Goal: Navigation & Orientation: Find specific page/section

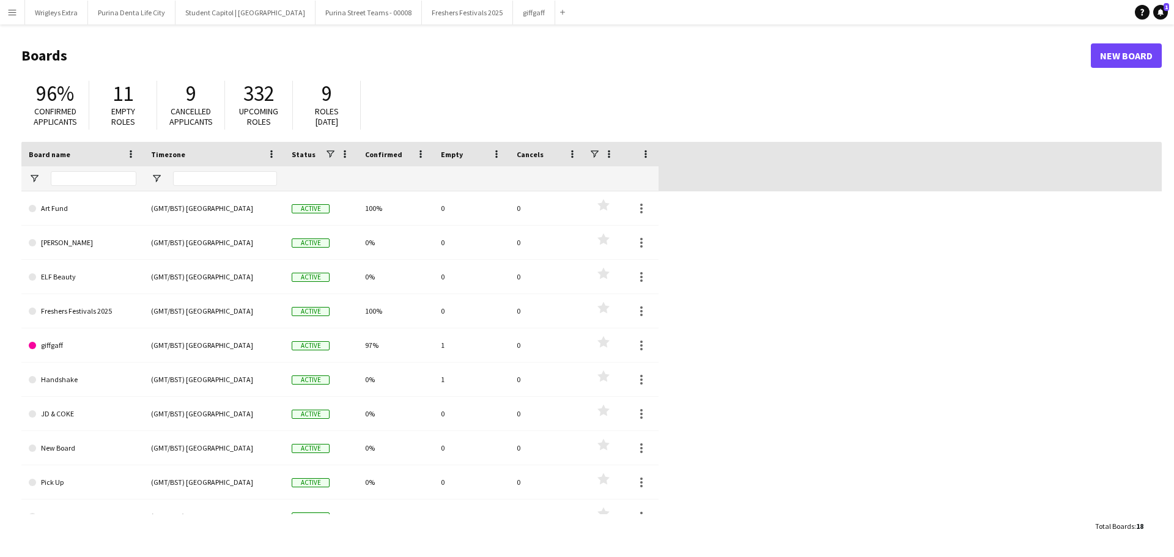
click at [11, 15] on app-icon "Menu" at bounding box center [12, 12] width 10 height 10
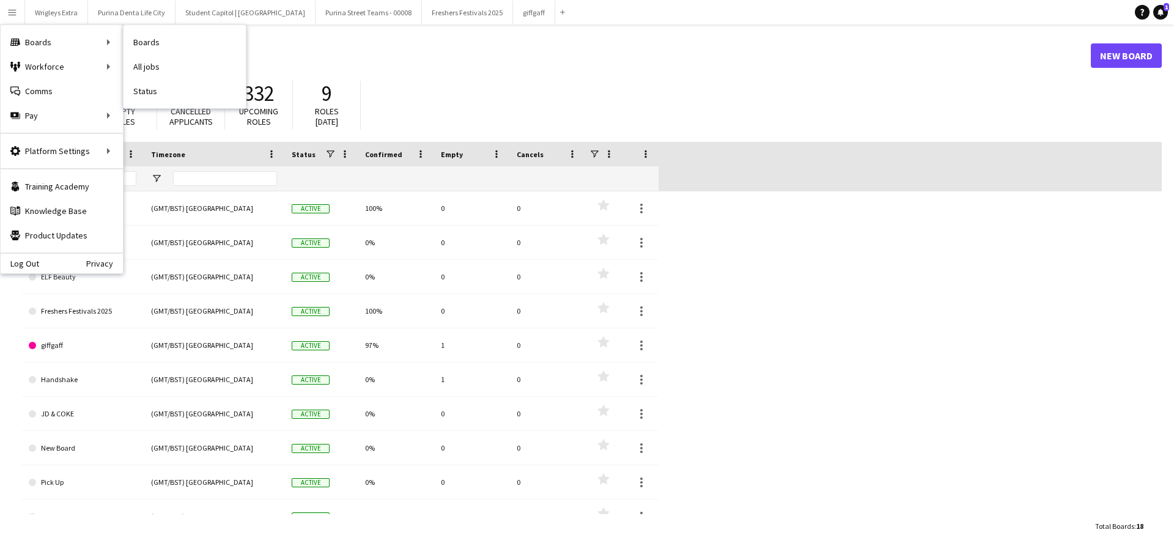
click at [163, 42] on link "Boards" at bounding box center [184, 42] width 122 height 24
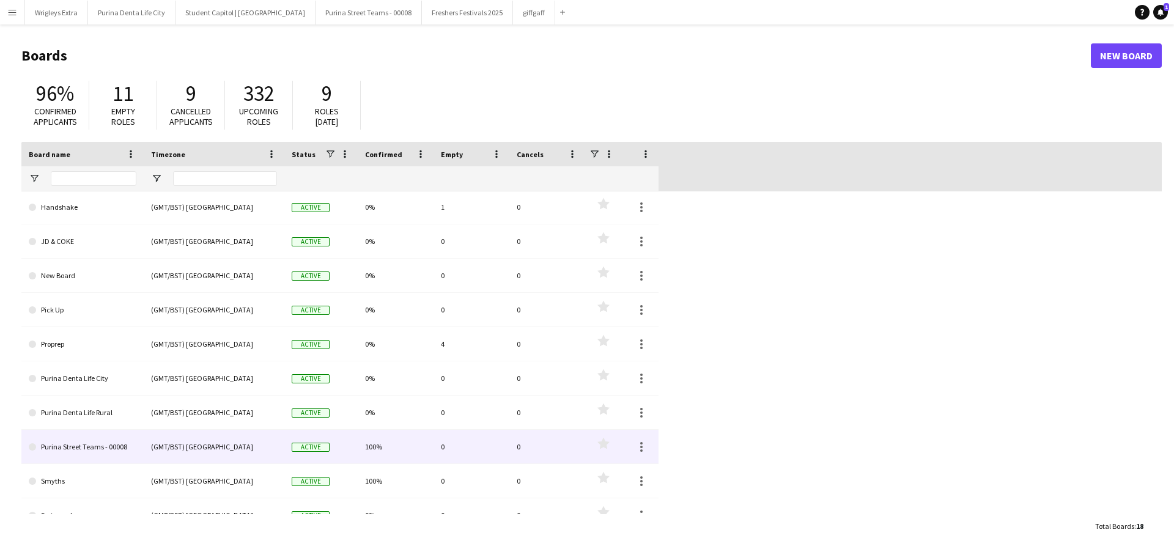
scroll to position [171, 0]
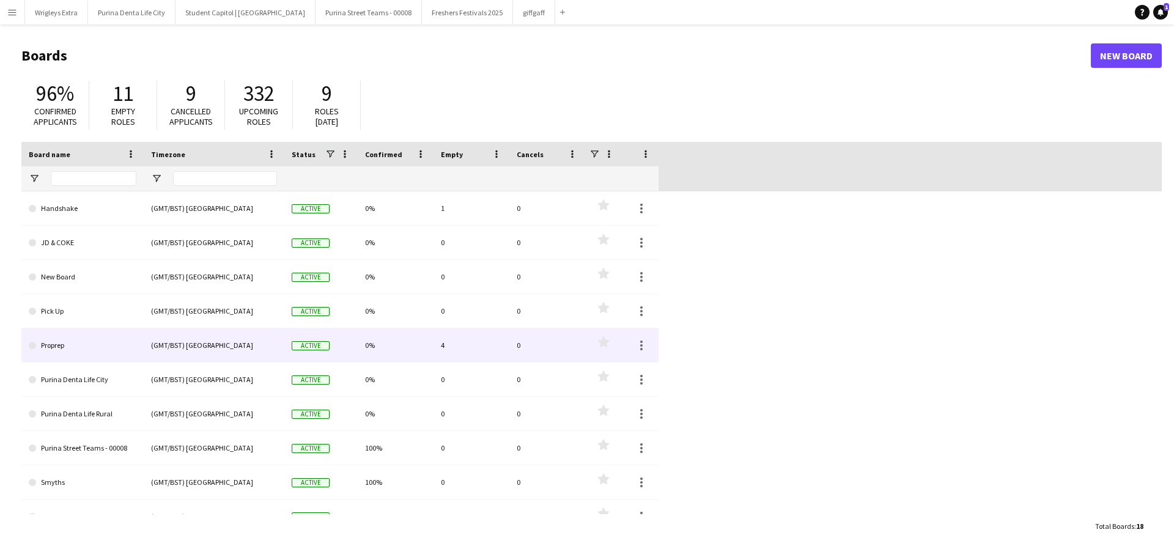
click at [81, 344] on link "Proprep" at bounding box center [83, 345] width 108 height 34
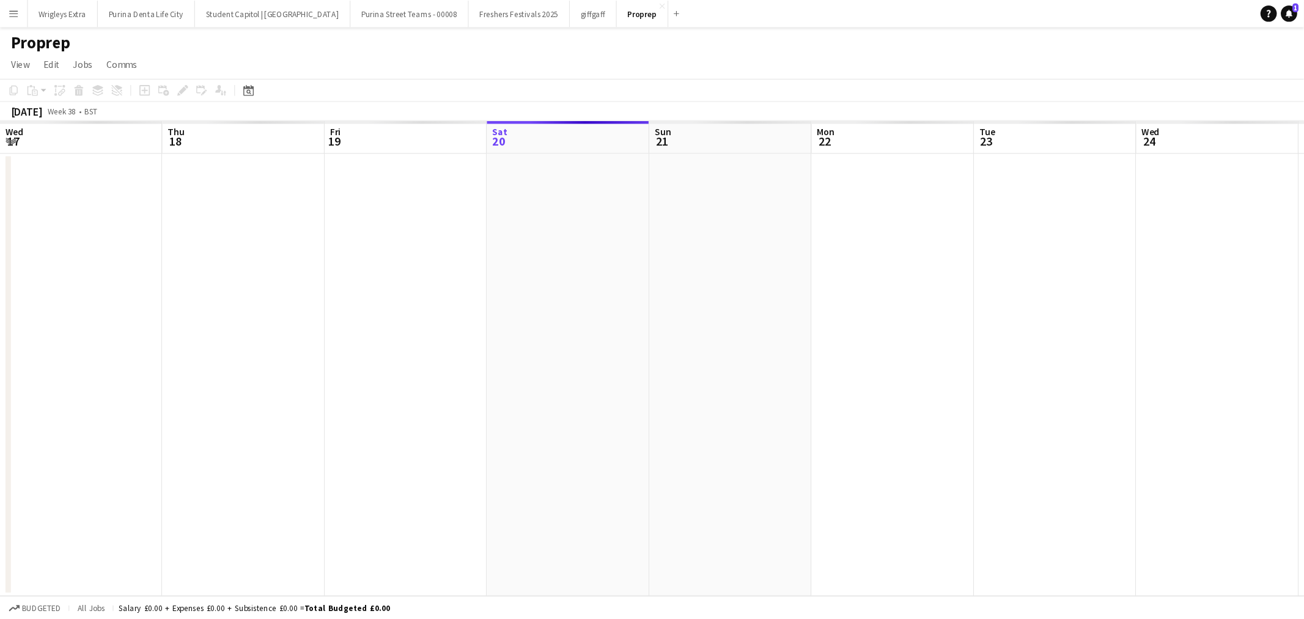
scroll to position [0, 292]
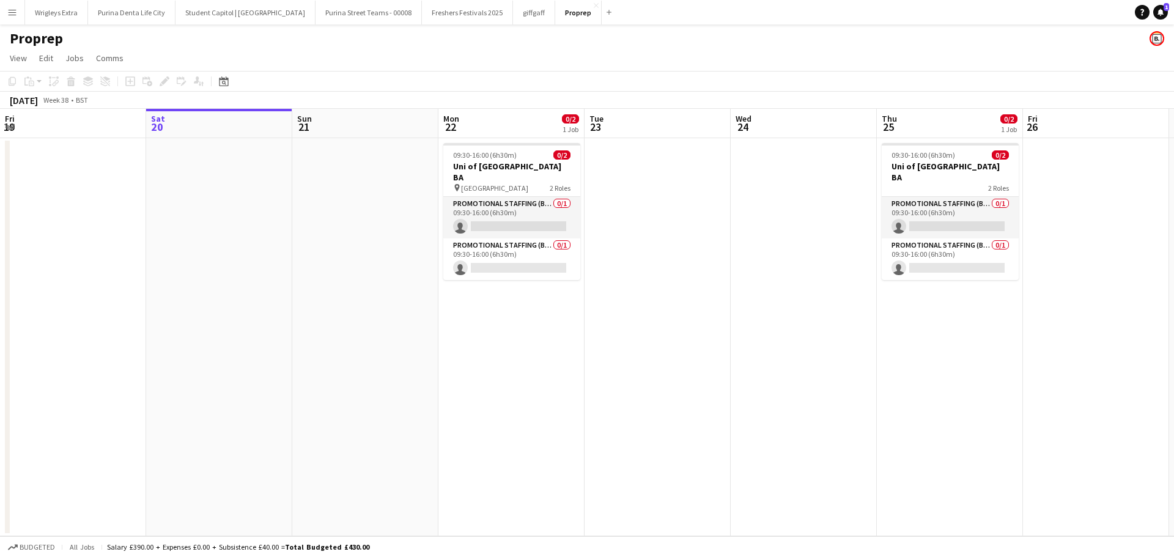
click at [59, 40] on h1 "Proprep" at bounding box center [36, 38] width 53 height 18
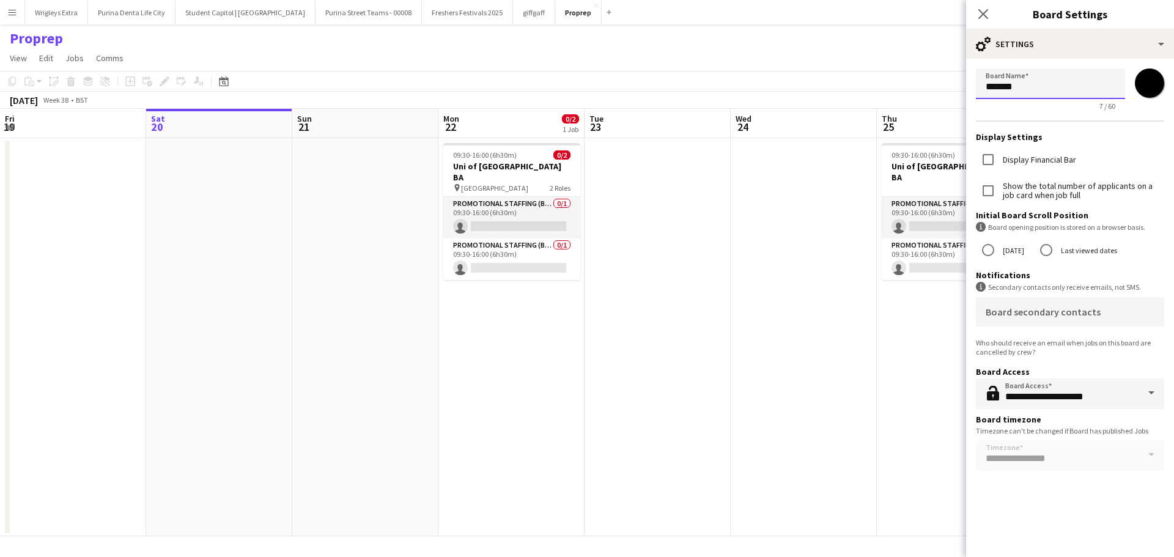
click at [1046, 95] on input "*******" at bounding box center [1050, 83] width 149 height 31
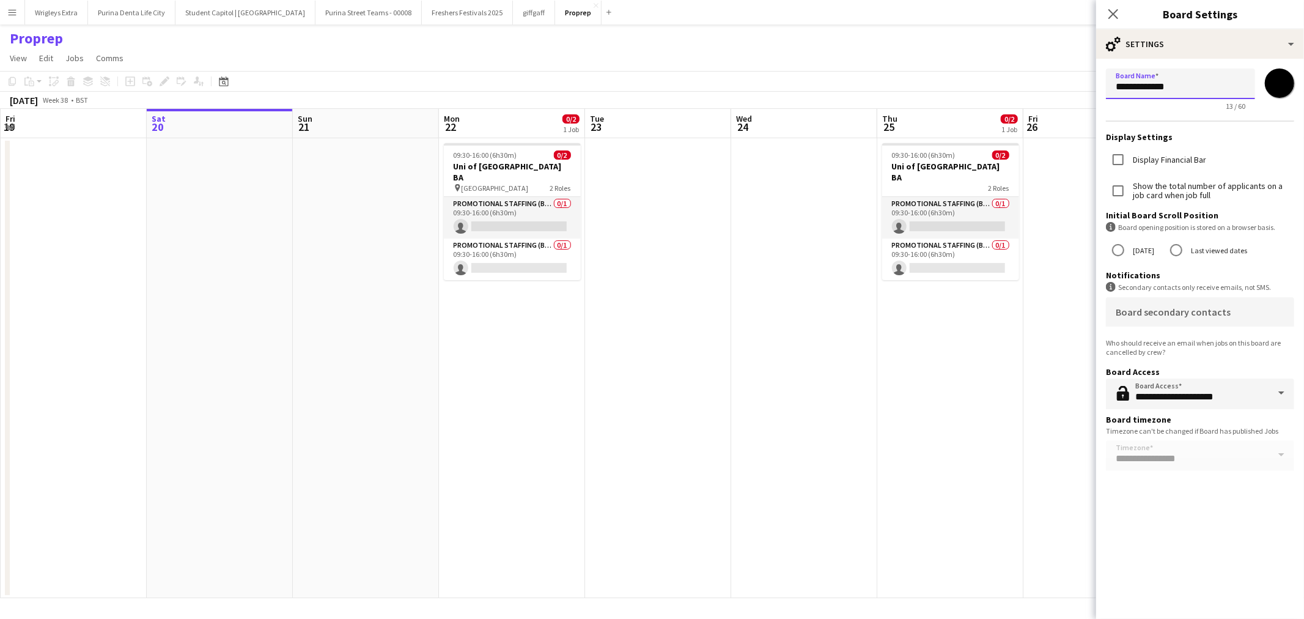
type input "**********"
click at [1062, 10] on app-navbar "Menu Boards Boards Boards All jobs Status Workforce Workforce My Workforce Recr…" at bounding box center [652, 12] width 1304 height 24
click at [1173, 316] on mat-label "Board secondary contacts" at bounding box center [1173, 312] width 115 height 12
click at [1173, 316] on input "Board secondary contacts" at bounding box center [1198, 316] width 164 height 9
click at [1120, 9] on app-icon "Close pop-in" at bounding box center [1114, 15] width 18 height 18
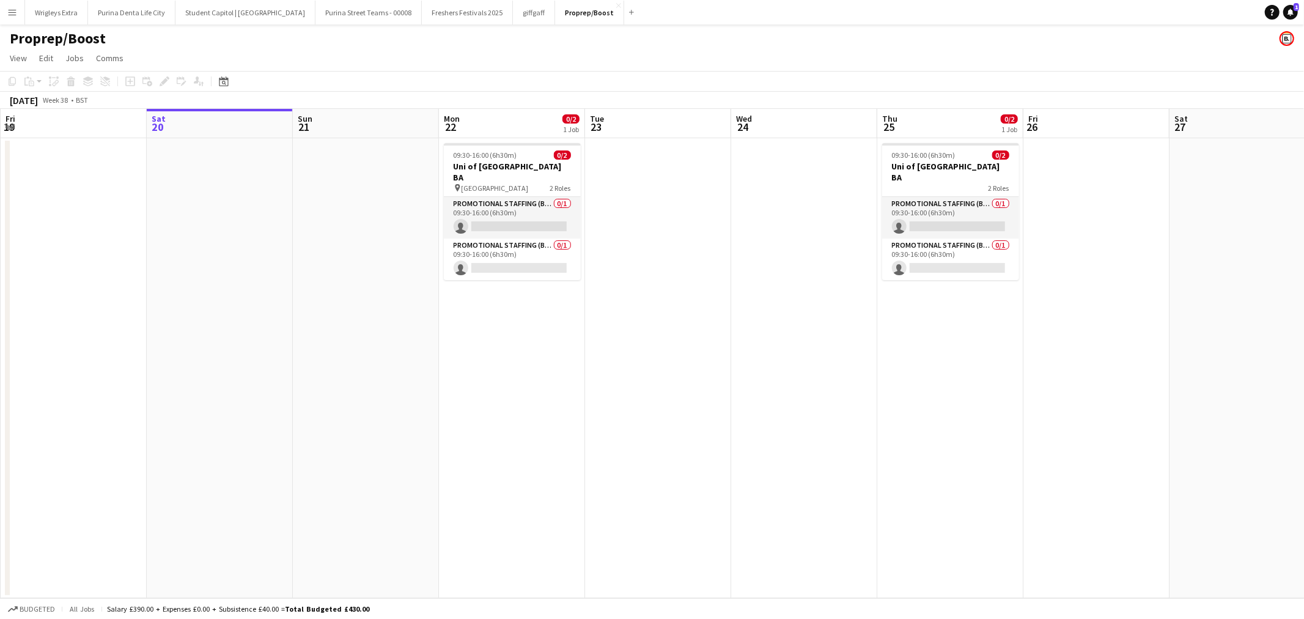
click at [13, 9] on app-icon "Menu" at bounding box center [12, 12] width 10 height 10
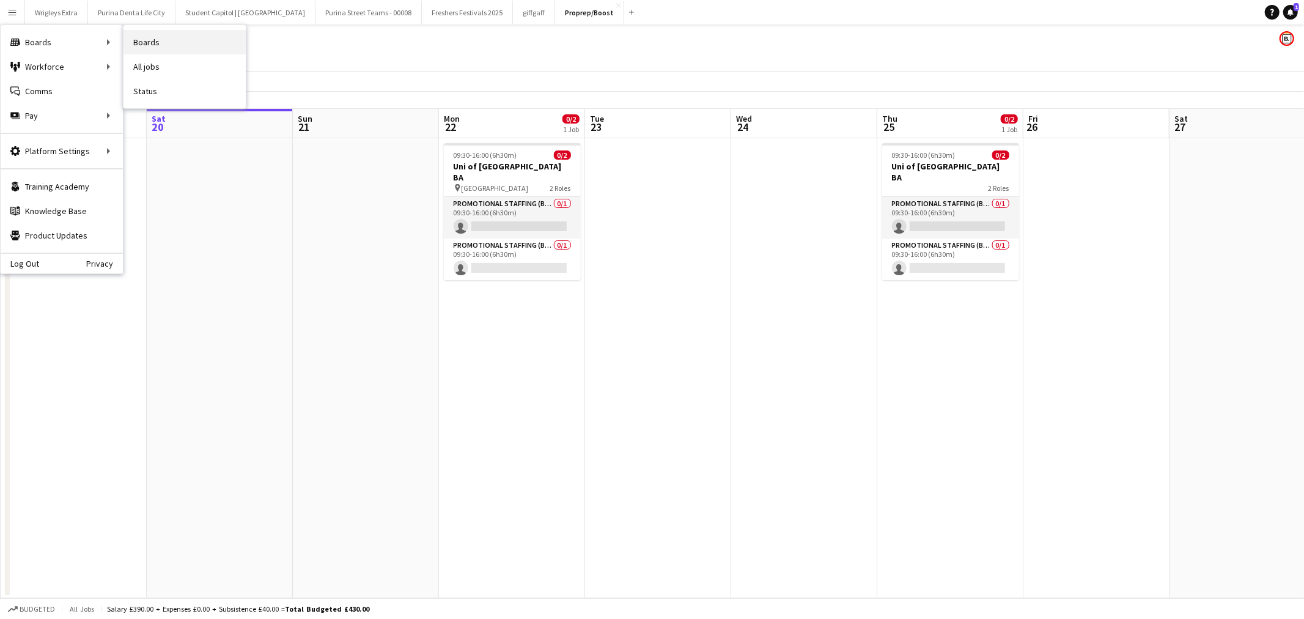
click at [153, 37] on link "Boards" at bounding box center [184, 42] width 122 height 24
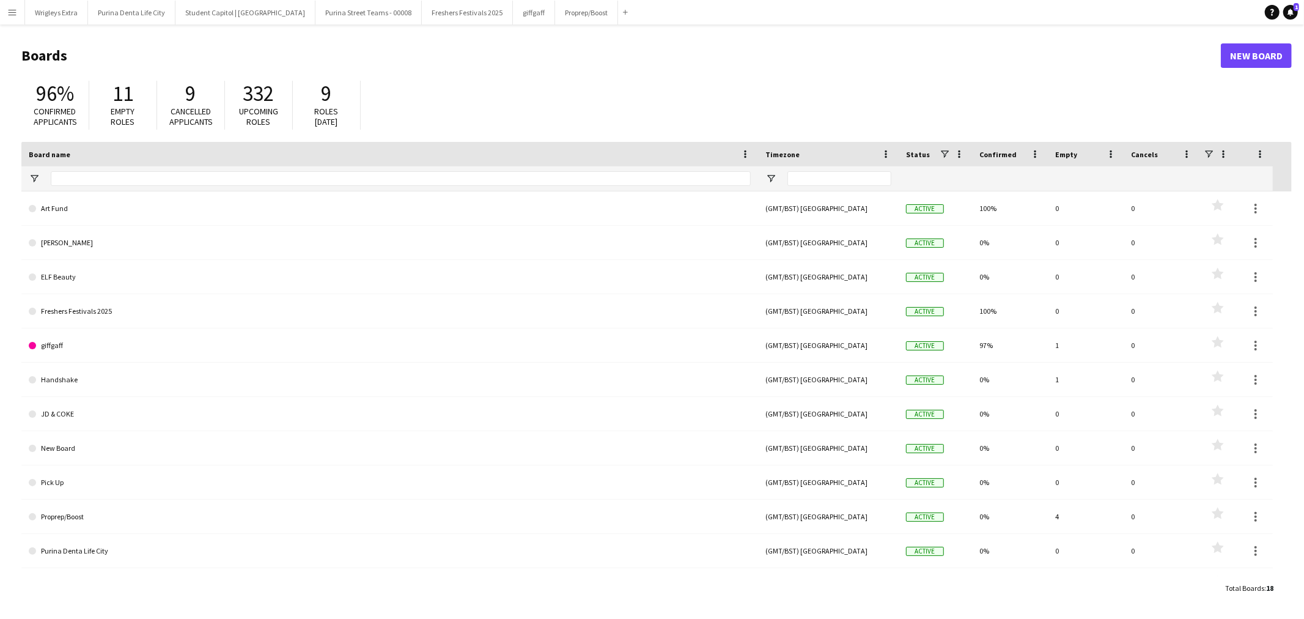
click at [830, 55] on h1 "Boards" at bounding box center [620, 55] width 1199 height 18
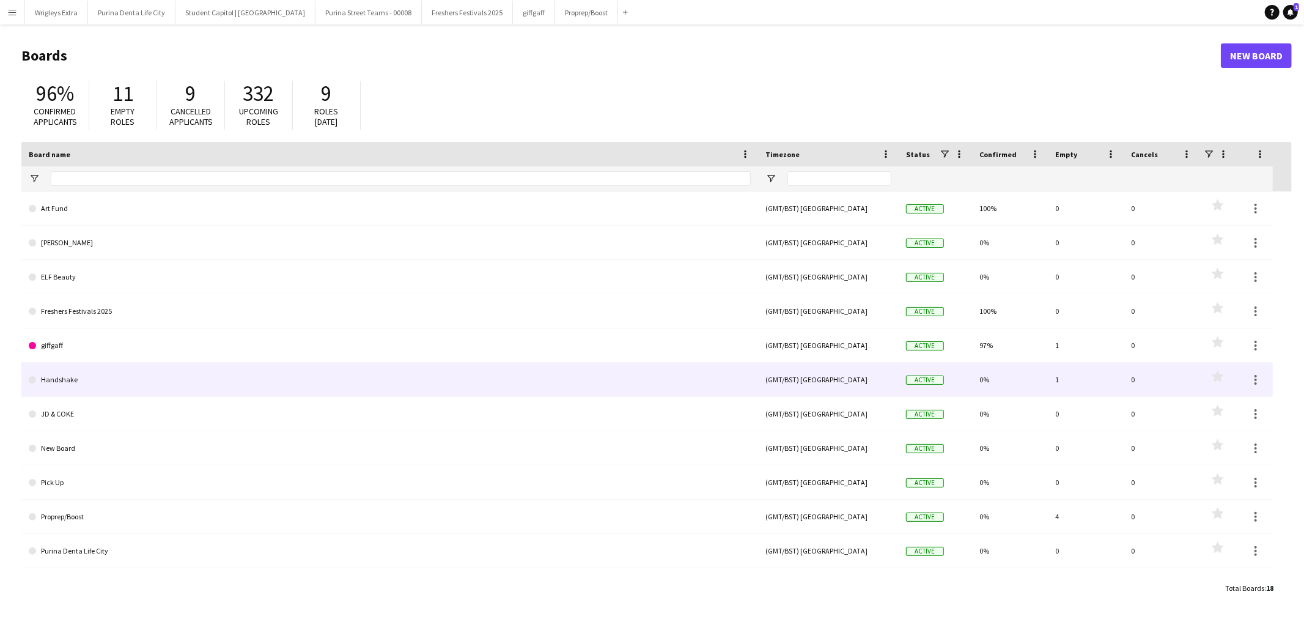
click at [97, 370] on link "Handshake" at bounding box center [390, 379] width 722 height 34
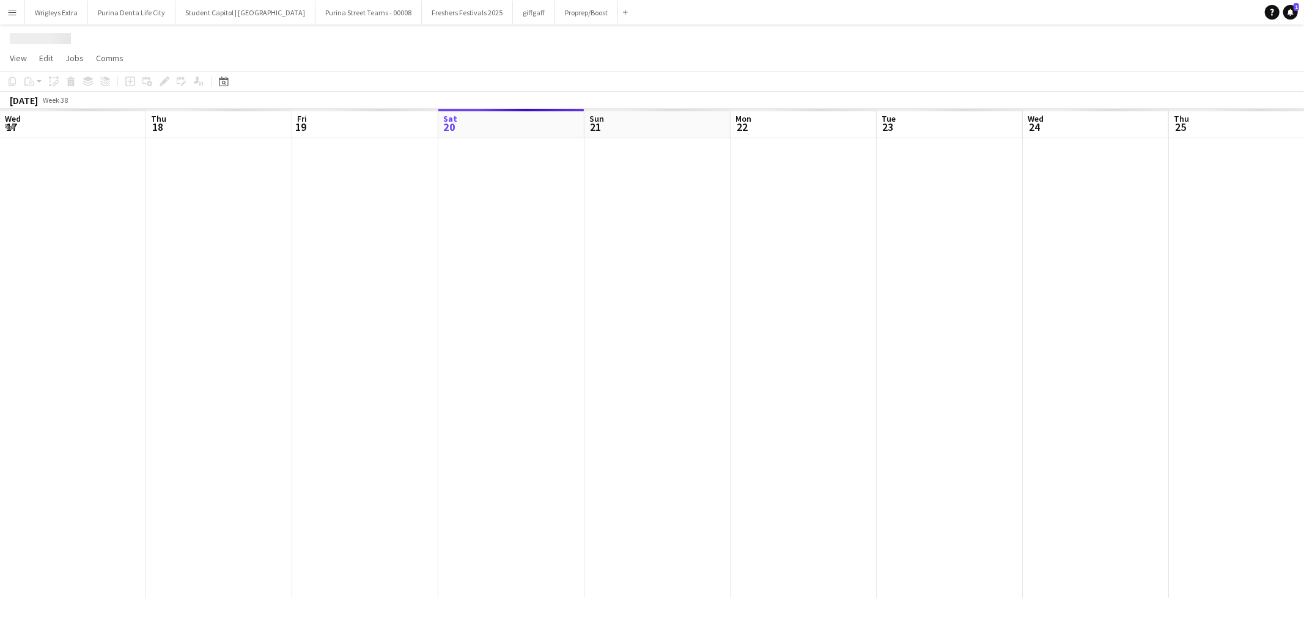
scroll to position [0, 292]
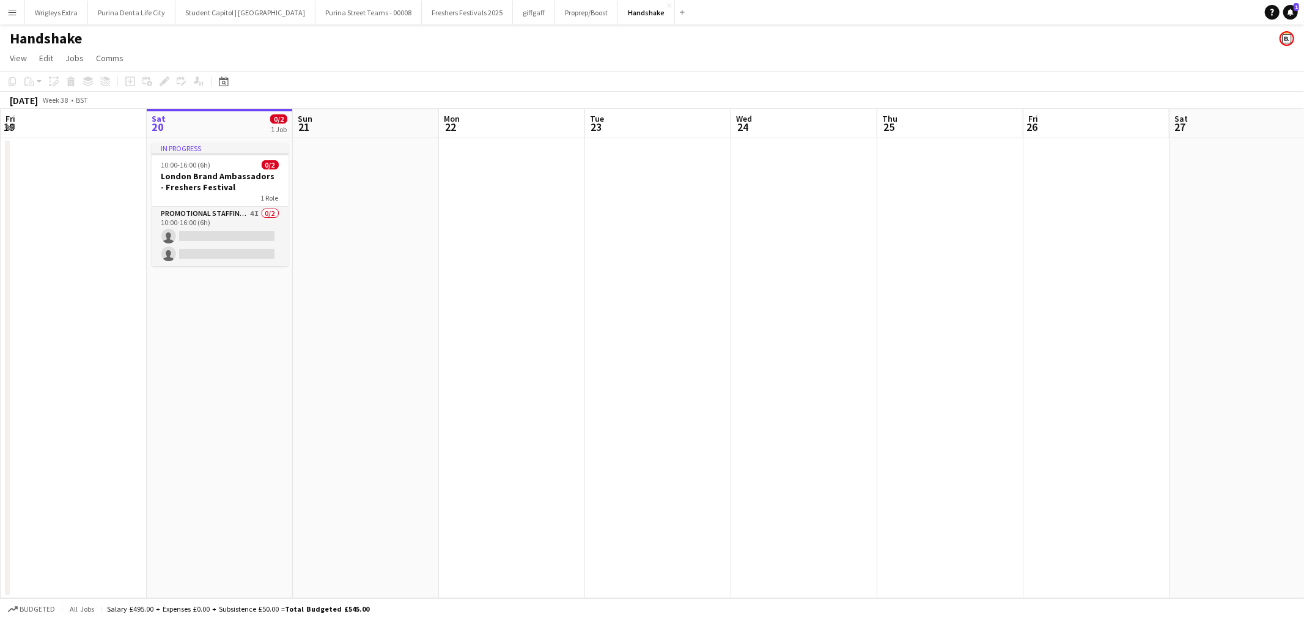
click at [11, 9] on app-icon "Menu" at bounding box center [12, 12] width 10 height 10
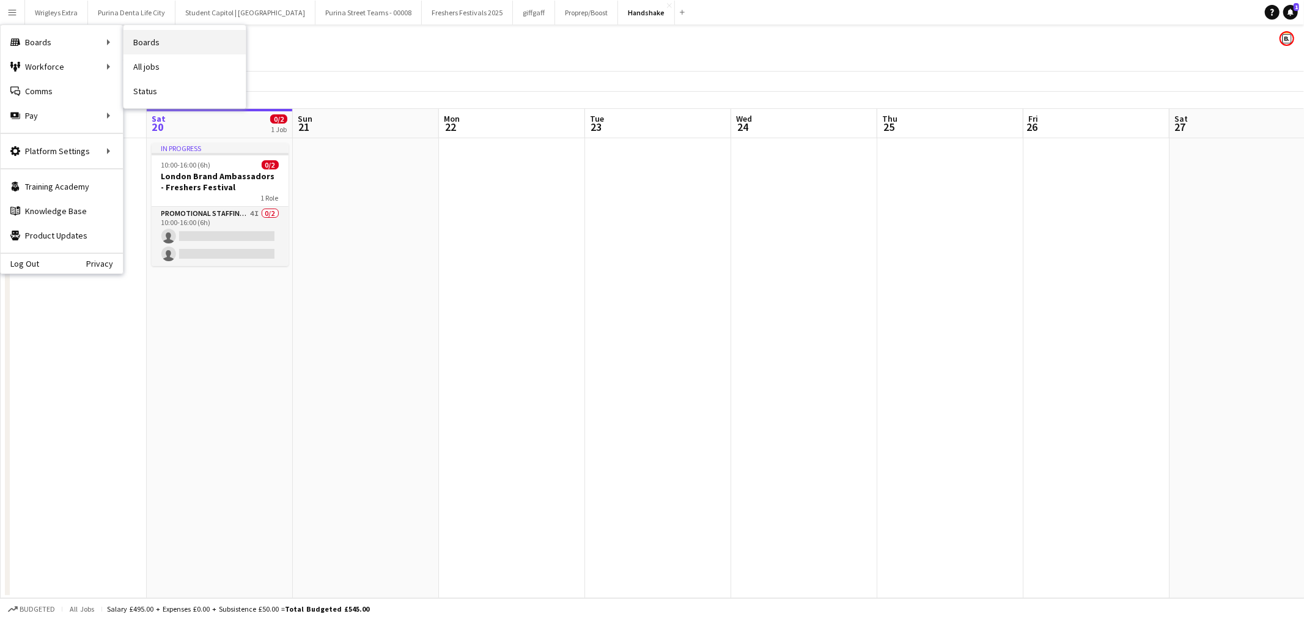
click at [158, 40] on link "Boards" at bounding box center [184, 42] width 122 height 24
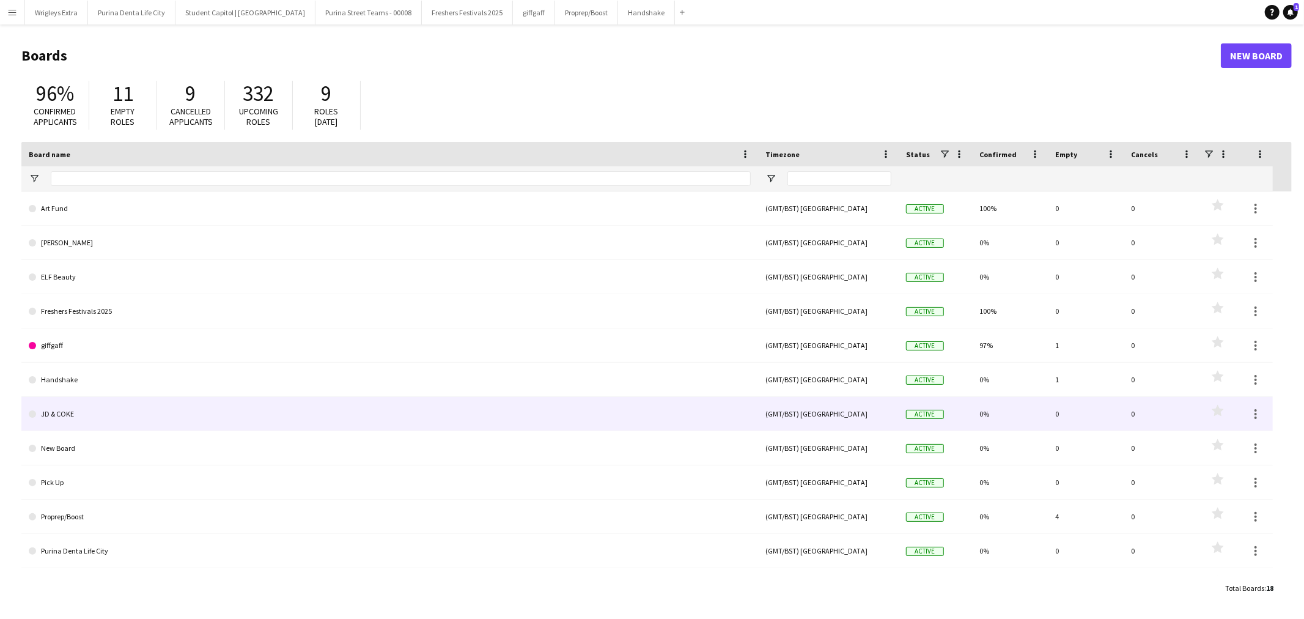
click at [114, 411] on link "JD & COKE" at bounding box center [390, 414] width 722 height 34
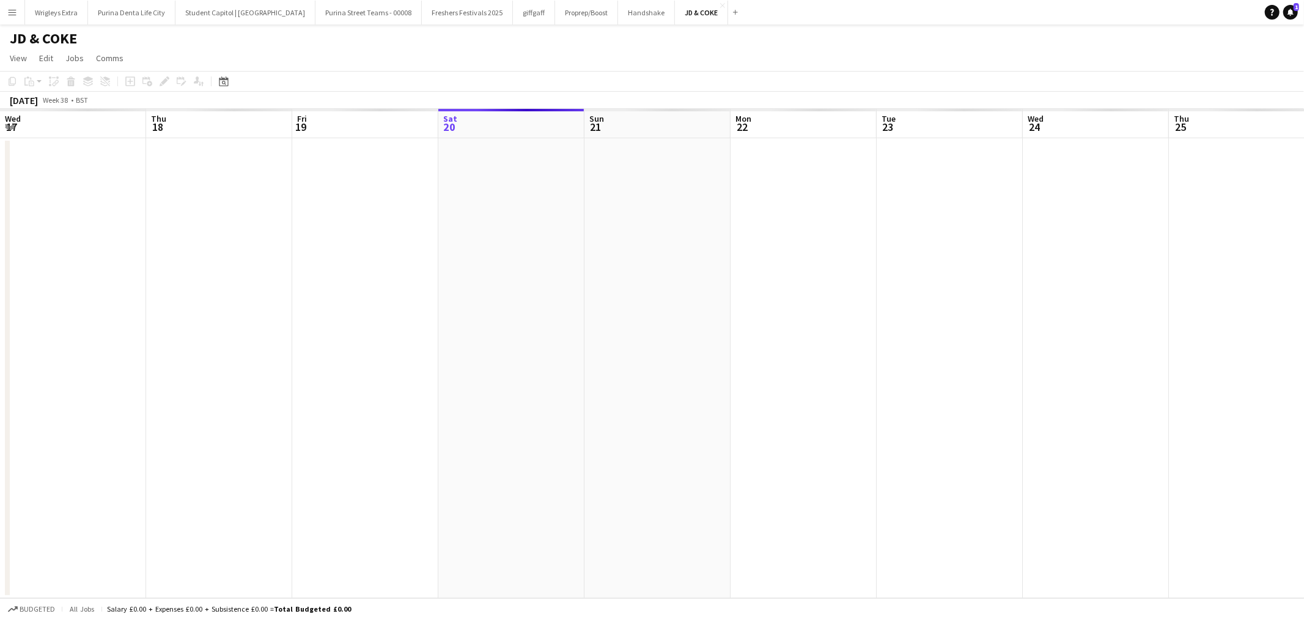
scroll to position [0, 292]
click at [838, 377] on app-calendar-viewport "Wed 17 Thu 18 Fri 19 Sat 20 Sun 21 Mon 22 Tue 23 Wed 24 Thu 25 Fri 26 Sat 27 Su…" at bounding box center [652, 353] width 1304 height 489
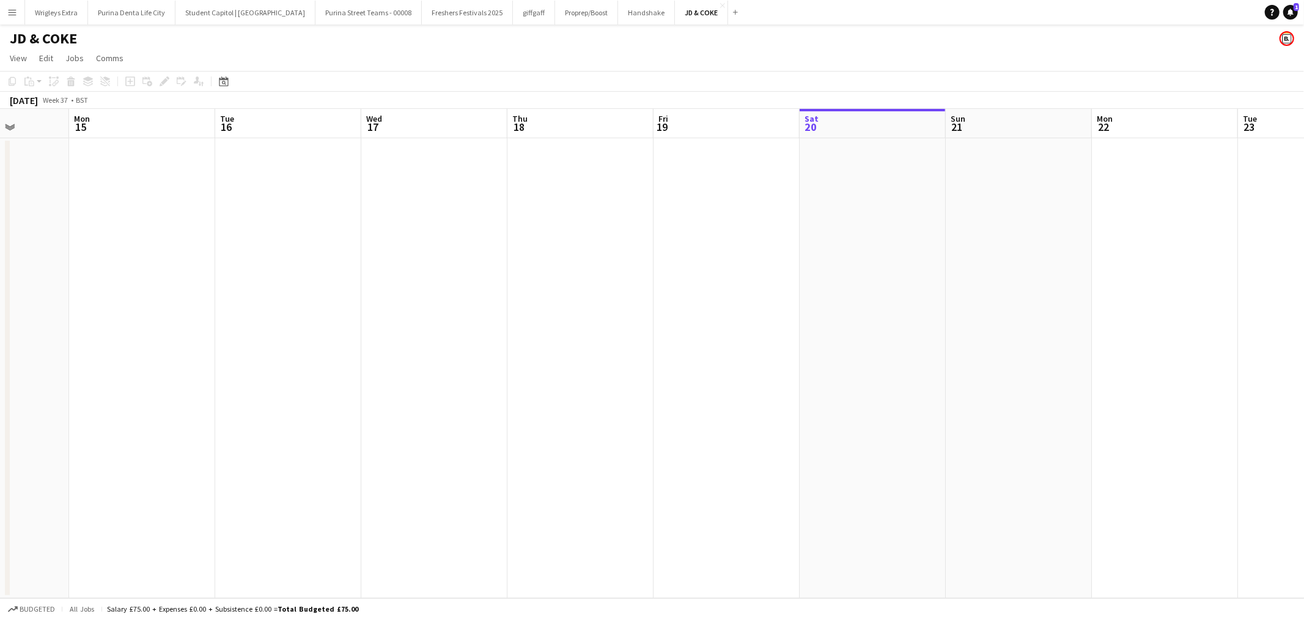
drag, startPoint x: 361, startPoint y: 410, endPoint x: 584, endPoint y: 410, distance: 223.1
click at [774, 410] on app-calendar-viewport "Fri 12 Sat 13 Sun 14 Mon 15 Tue 16 Wed 17 Thu 18 Fri 19 Sat 20 Sun 21 Mon 22 Tu…" at bounding box center [652, 353] width 1304 height 489
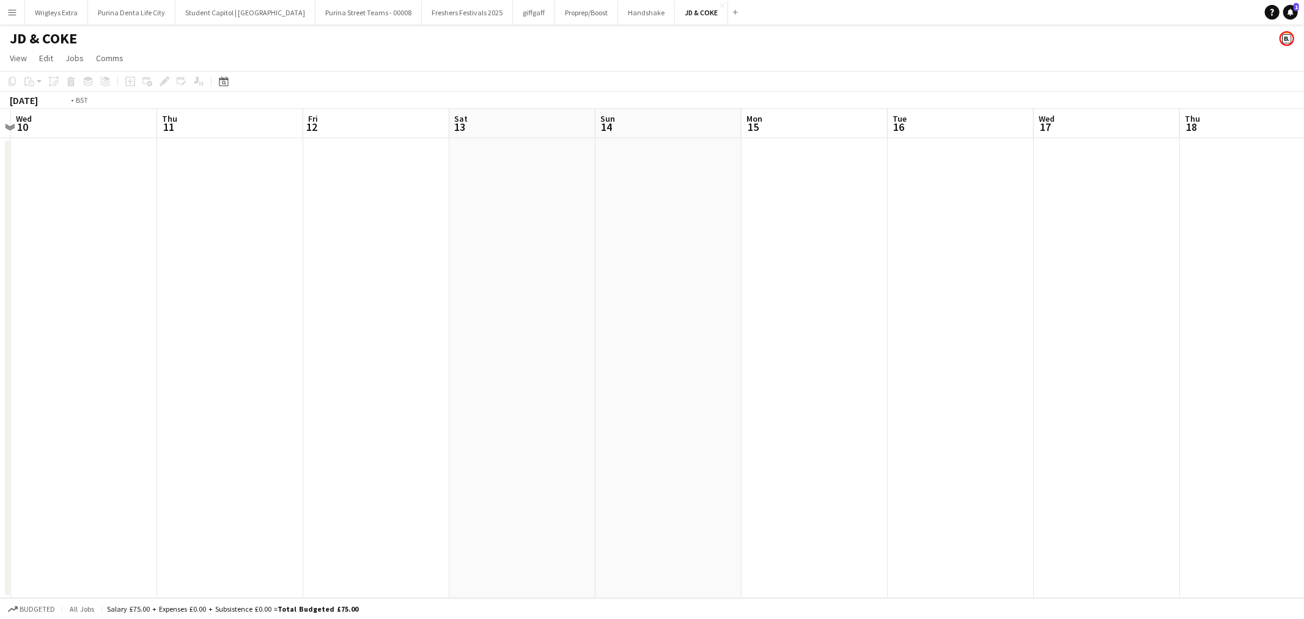
drag, startPoint x: 358, startPoint y: 382, endPoint x: 656, endPoint y: 392, distance: 298.4
click at [697, 385] on app-calendar-viewport "Mon 8 Tue 9 Wed 10 Thu 11 Fri 12 Sat 13 Sun 14 Mon 15 Tue 16 Wed 17 Thu 18 Fri …" at bounding box center [652, 353] width 1304 height 489
drag, startPoint x: 615, startPoint y: 384, endPoint x: 725, endPoint y: 384, distance: 110.0
click at [696, 384] on app-calendar-viewport "Fri 5 Sat 6 Sun 7 Mon 8 Tue 9 Wed 10 Thu 11 Fri 12 Sat 13 Sun 14 Mon 15 Tue 16 …" at bounding box center [652, 353] width 1304 height 489
drag, startPoint x: 108, startPoint y: 392, endPoint x: 607, endPoint y: 393, distance: 499.4
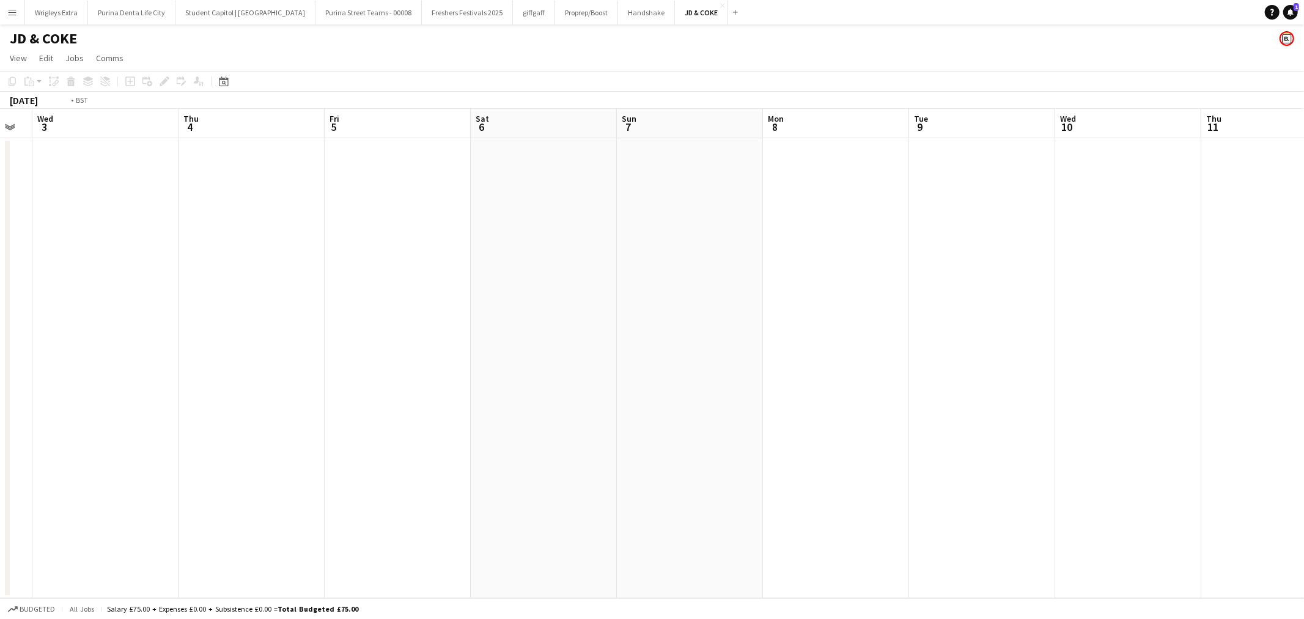
click at [594, 393] on app-calendar-viewport "Mon 1 Tue 2 Wed 3 Thu 4 Fri 5 Sat 6 Sun 7 Mon 8 Tue 9 Wed 10 Thu 11 Fri 12 Sat …" at bounding box center [652, 353] width 1304 height 489
drag, startPoint x: 149, startPoint y: 393, endPoint x: 534, endPoint y: 400, distance: 385.8
click at [759, 392] on app-calendar-viewport "Fri 29 Sat 30 Sun 31 Mon 1 Tue 2 Wed 3 Thu 4 Fri 5 Sat 6 Sun 7 Mon 8 Tue 9 Wed …" at bounding box center [652, 353] width 1304 height 489
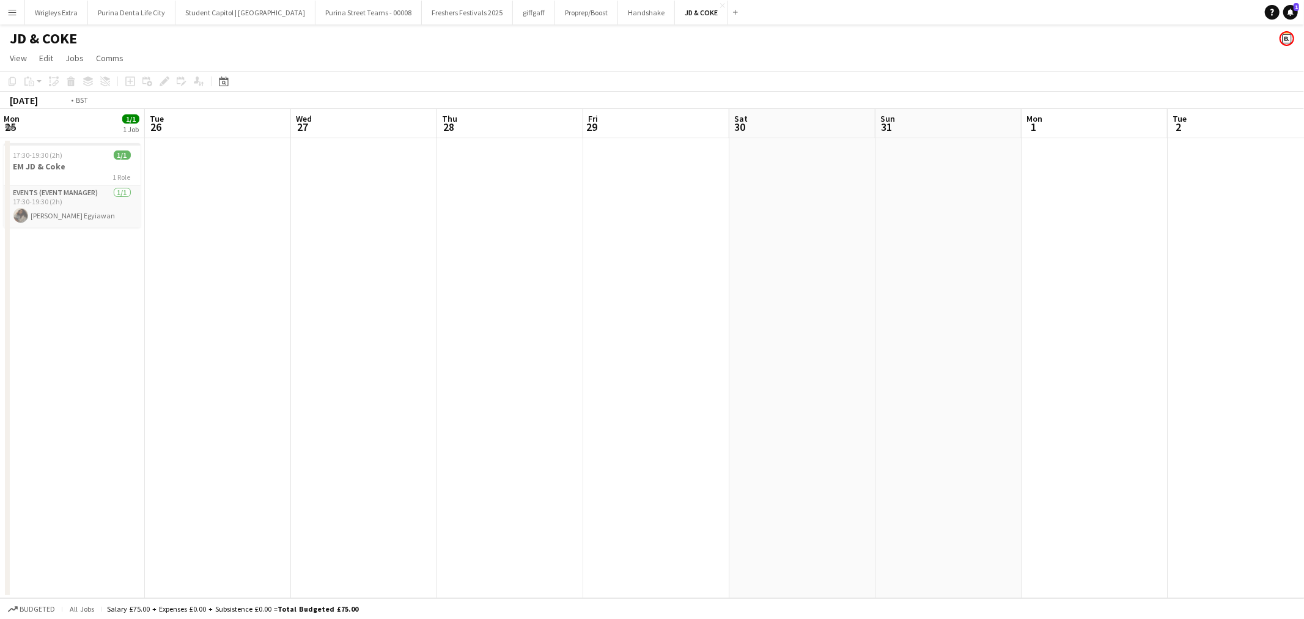
drag, startPoint x: 543, startPoint y: 394, endPoint x: 694, endPoint y: 399, distance: 151.1
click at [694, 398] on app-calendar-viewport "Sat 23 Sun 24 Mon 25 1/1 1 Job Tue 26 Wed 27 Thu 28 Fri 29 Sat 30 Sun 31 Mon 1 …" at bounding box center [652, 353] width 1304 height 489
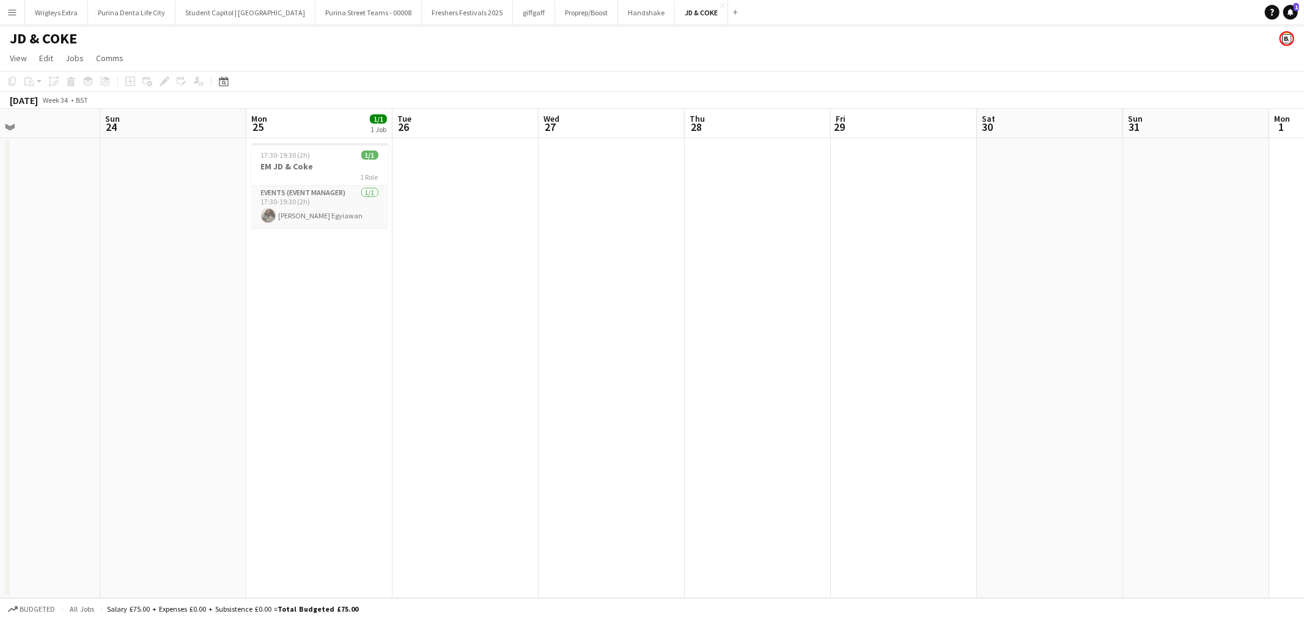
click at [10, 13] on app-icon "Menu" at bounding box center [12, 12] width 10 height 10
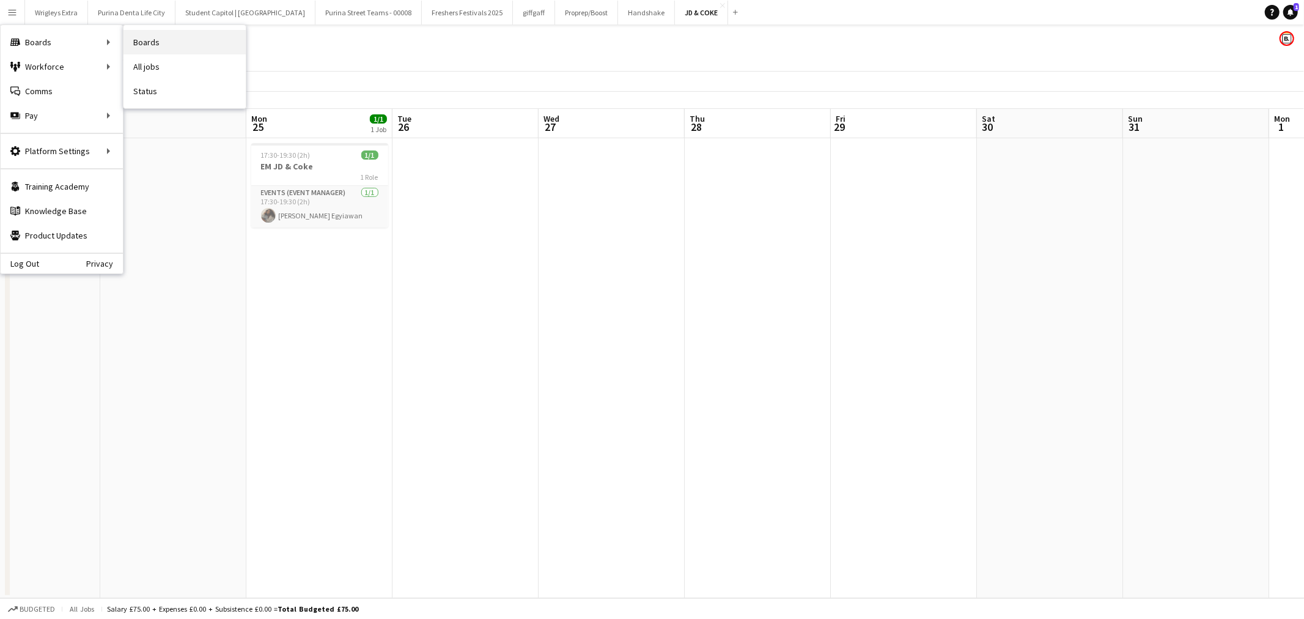
click at [211, 37] on link "Boards" at bounding box center [184, 42] width 122 height 24
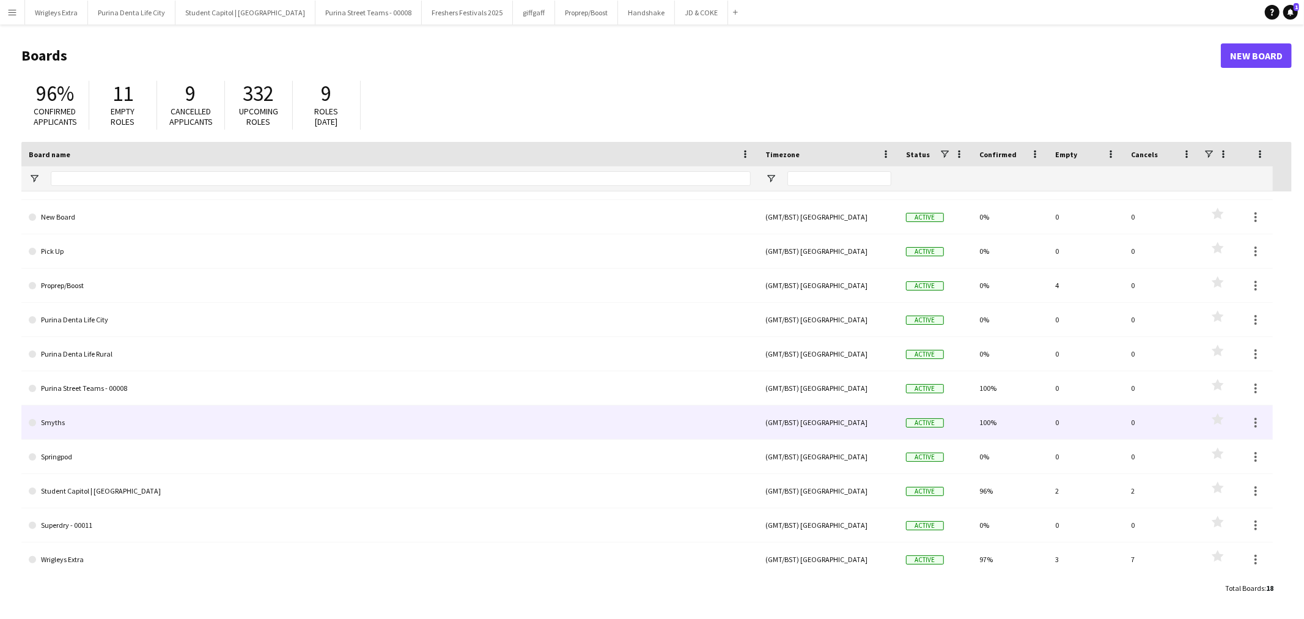
scroll to position [231, 0]
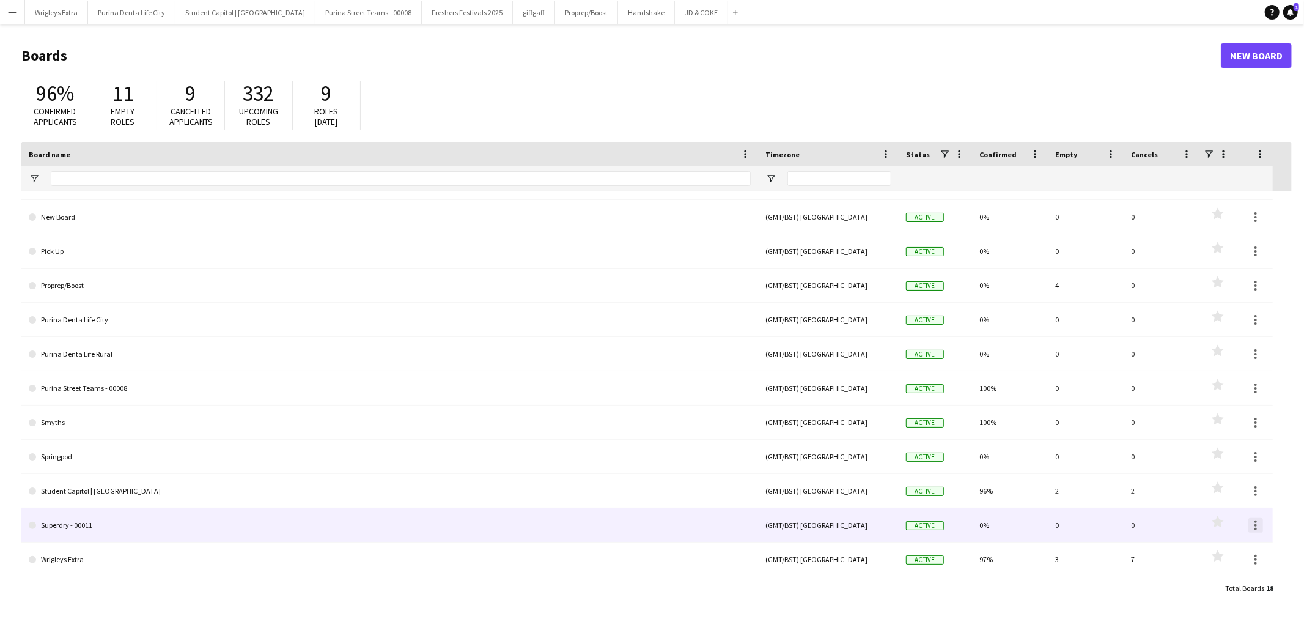
click at [1173, 528] on div at bounding box center [1255, 529] width 2 height 2
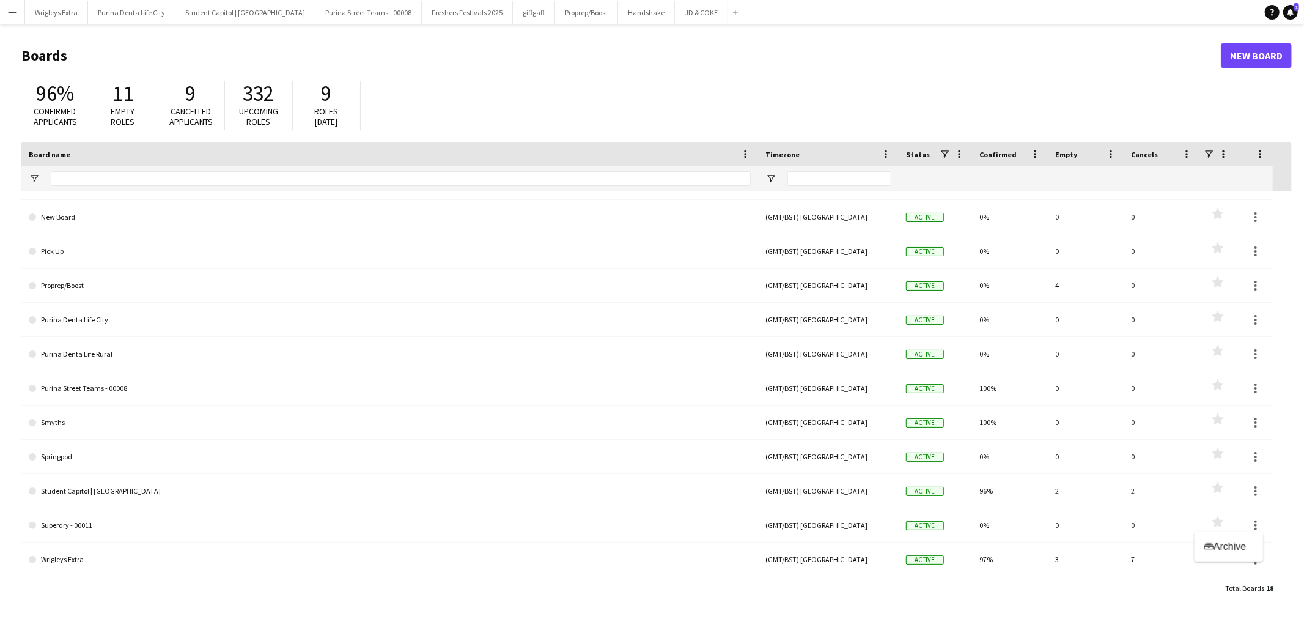
click at [210, 556] on div at bounding box center [652, 309] width 1304 height 619
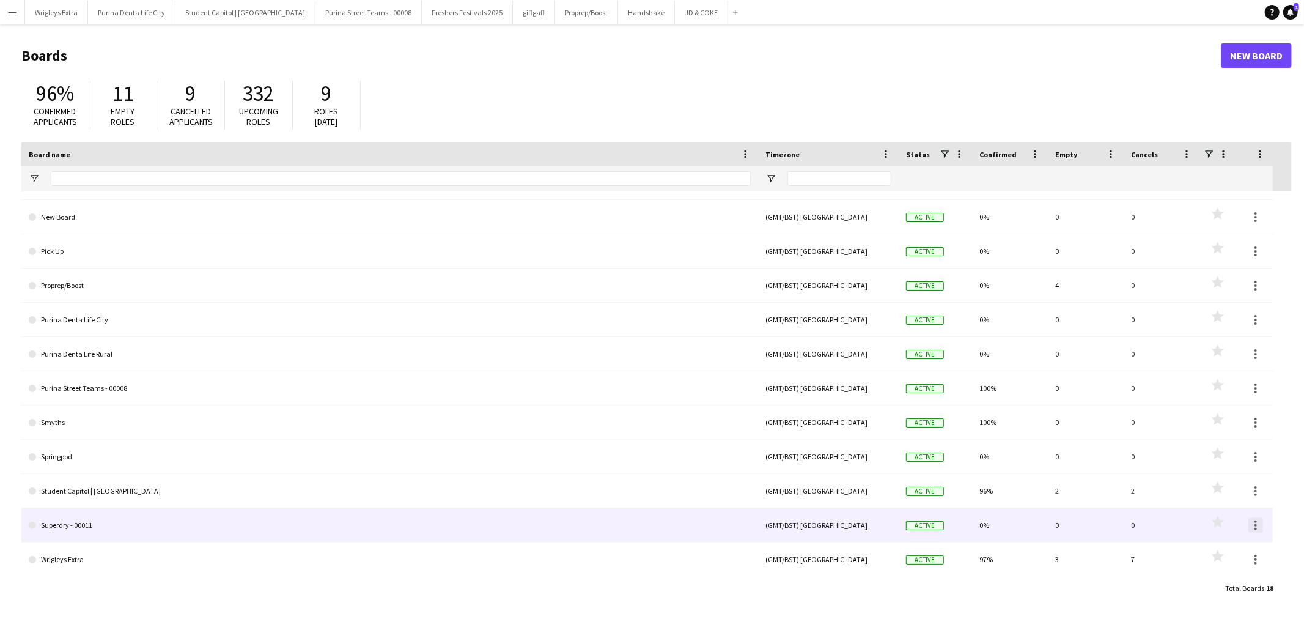
click at [1173, 526] on div at bounding box center [1255, 525] width 15 height 15
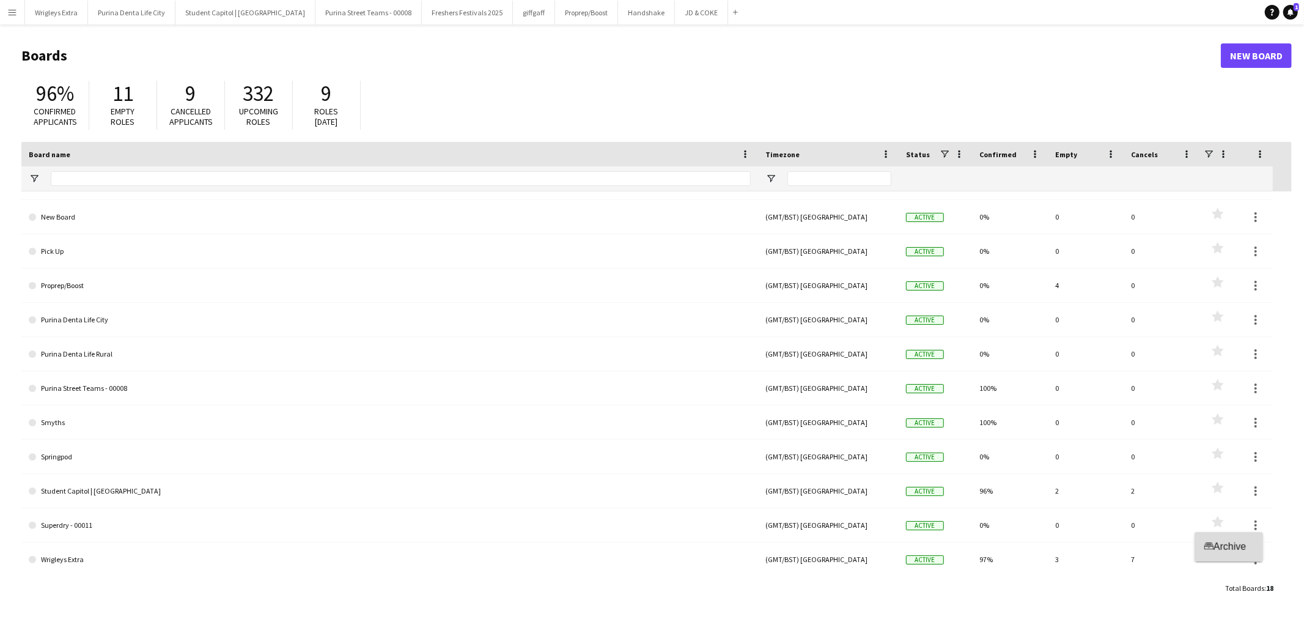
click at [1173, 547] on span "Archive" at bounding box center [1229, 546] width 32 height 10
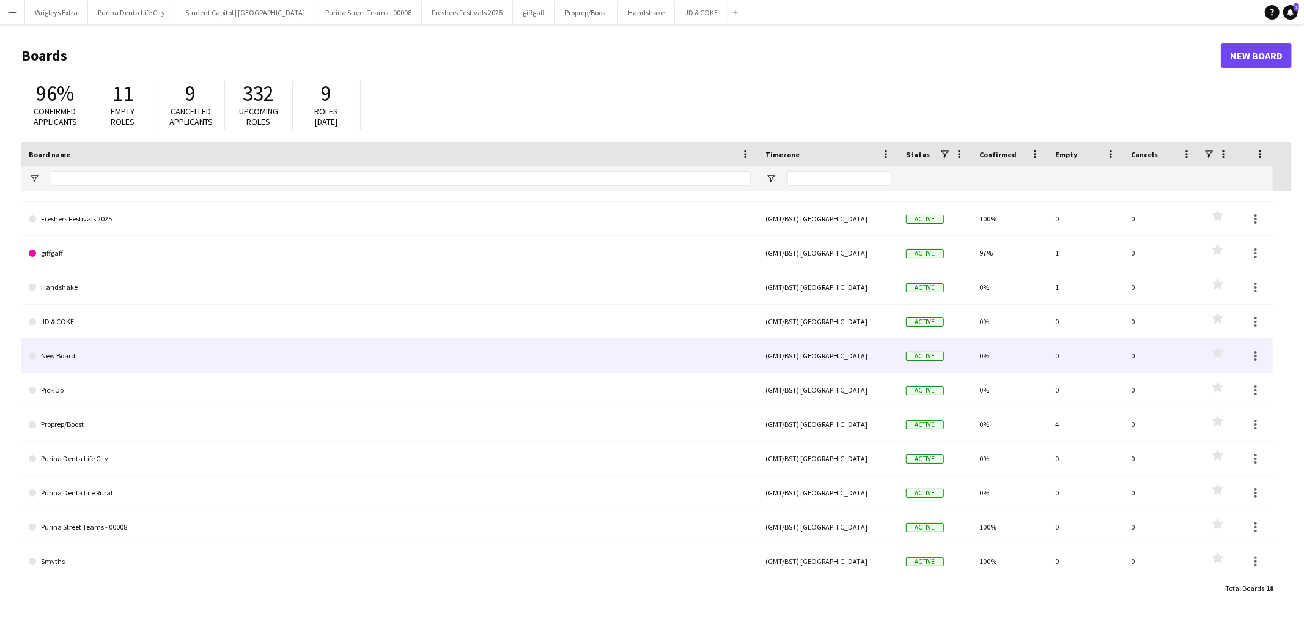
scroll to position [0, 0]
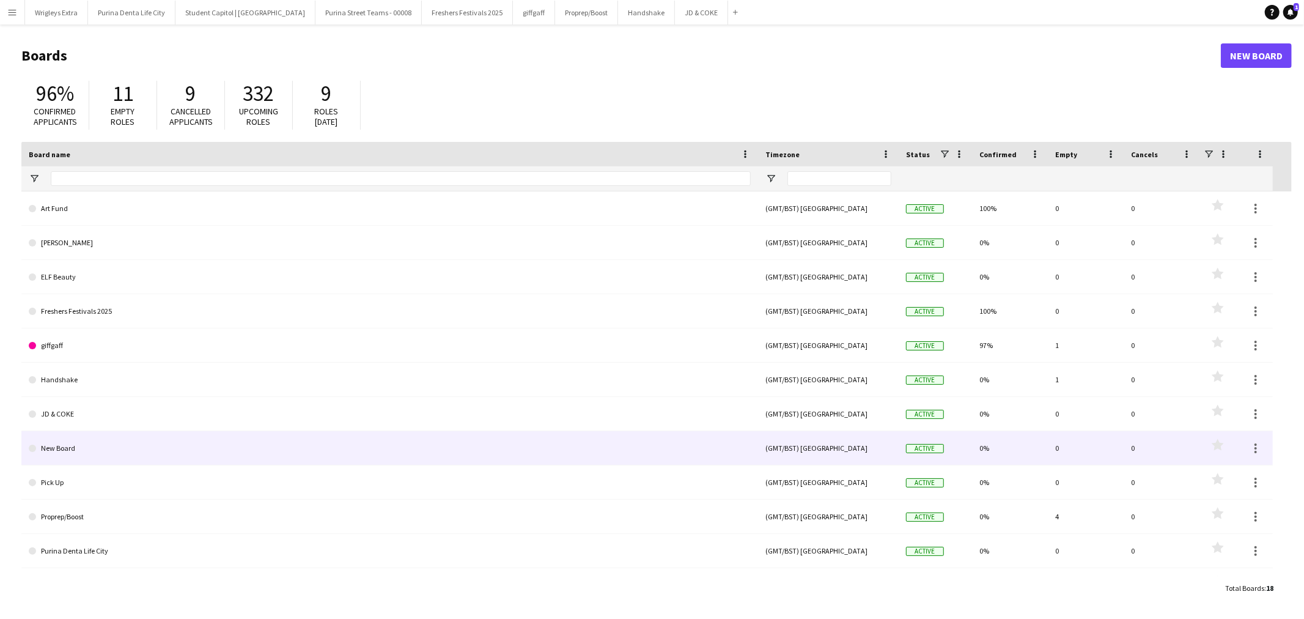
click at [90, 443] on link "New Board" at bounding box center [390, 448] width 722 height 34
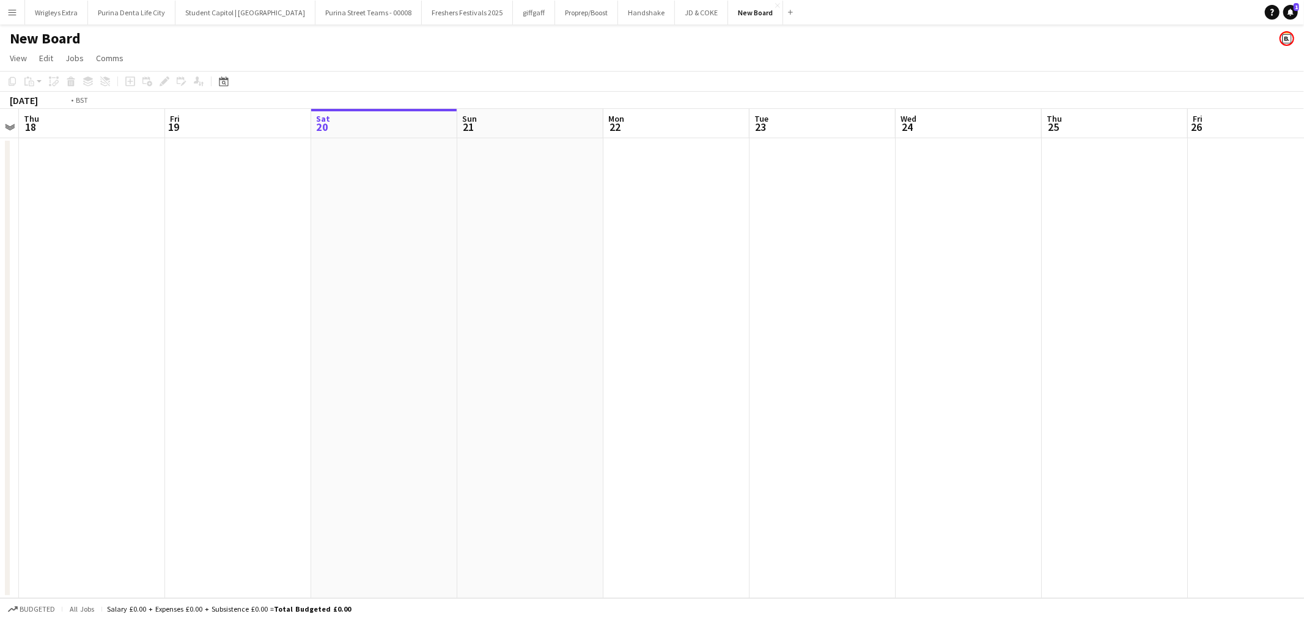
drag, startPoint x: 389, startPoint y: 375, endPoint x: 510, endPoint y: 370, distance: 121.1
click at [774, 373] on app-calendar-viewport "Tue 16 Wed 17 Thu 18 Fri 19 Sat 20 Sun 21 Mon 22 Tue 23 Wed 24 Thu 25 Fri 26 Sa…" at bounding box center [652, 353] width 1304 height 489
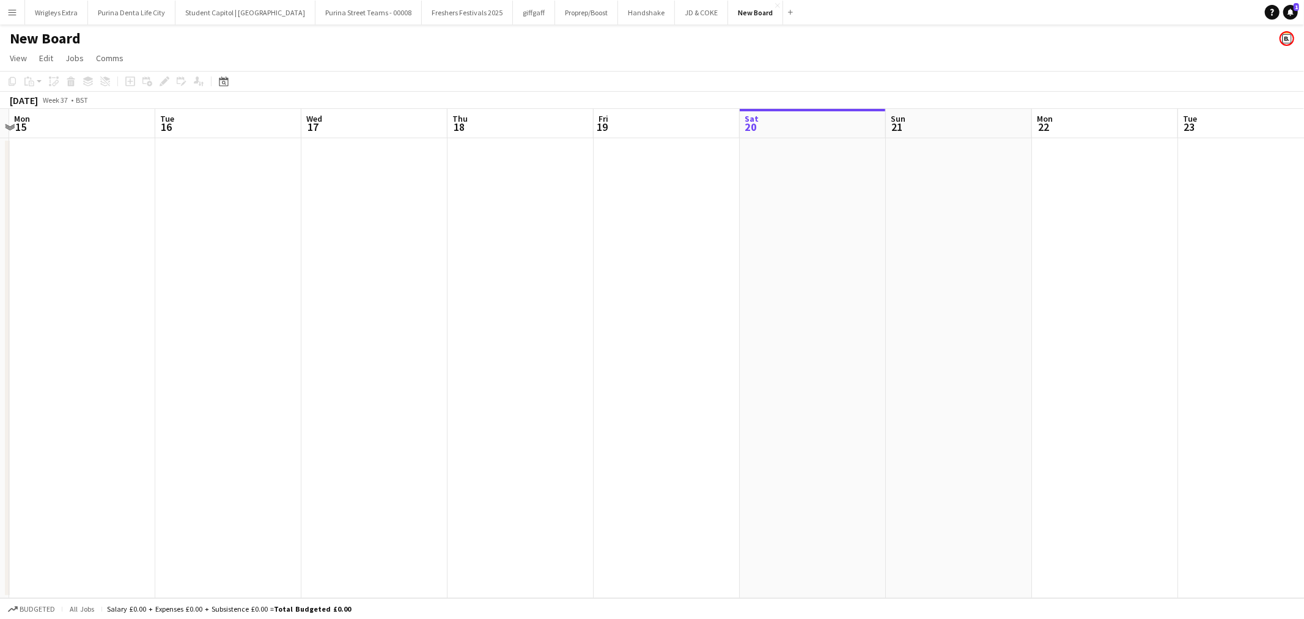
drag, startPoint x: 156, startPoint y: 358, endPoint x: 508, endPoint y: 361, distance: 352.1
click at [618, 357] on app-calendar-viewport "Sat 13 Sun 14 Mon 15 Tue 16 Wed 17 Thu 18 Fri 19 Sat 20 Sun 21 Mon 22 Tue 23 We…" at bounding box center [652, 353] width 1304 height 489
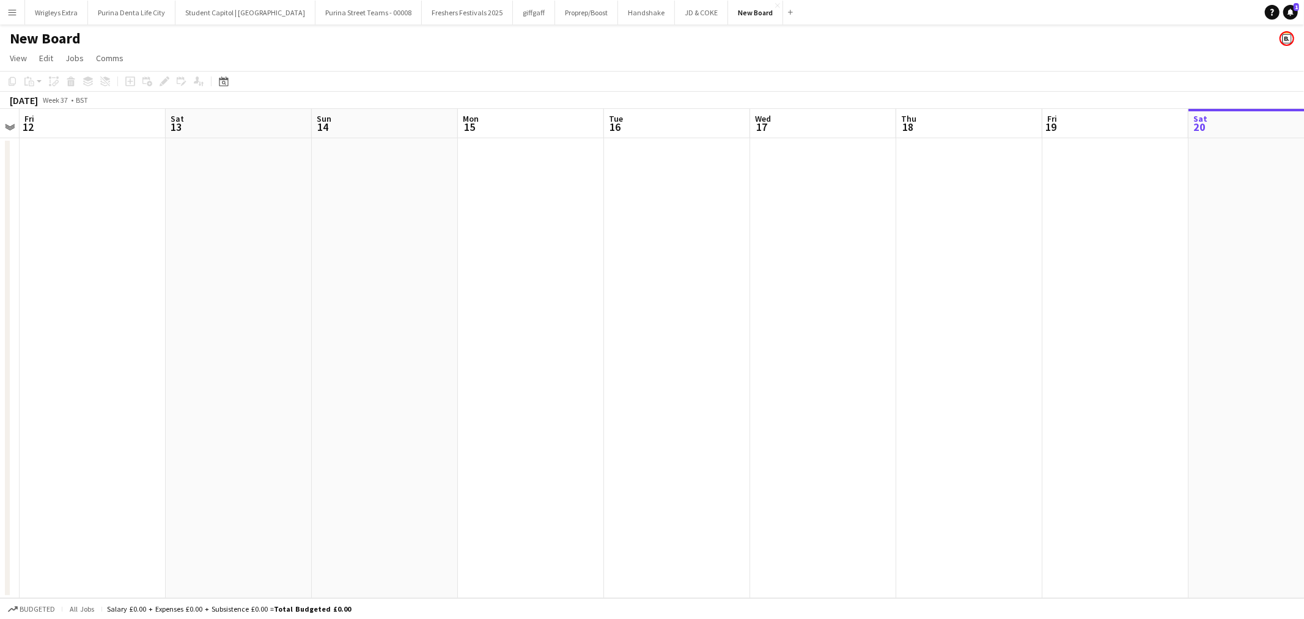
drag, startPoint x: 90, startPoint y: 364, endPoint x: 576, endPoint y: 362, distance: 485.9
click at [552, 362] on app-calendar-viewport "Wed 10 Thu 11 Fri 12 Sat 13 Sun 14 Mon 15 Tue 16 Wed 17 Thu 18 Fri 19 Sat 20 Su…" at bounding box center [652, 353] width 1304 height 489
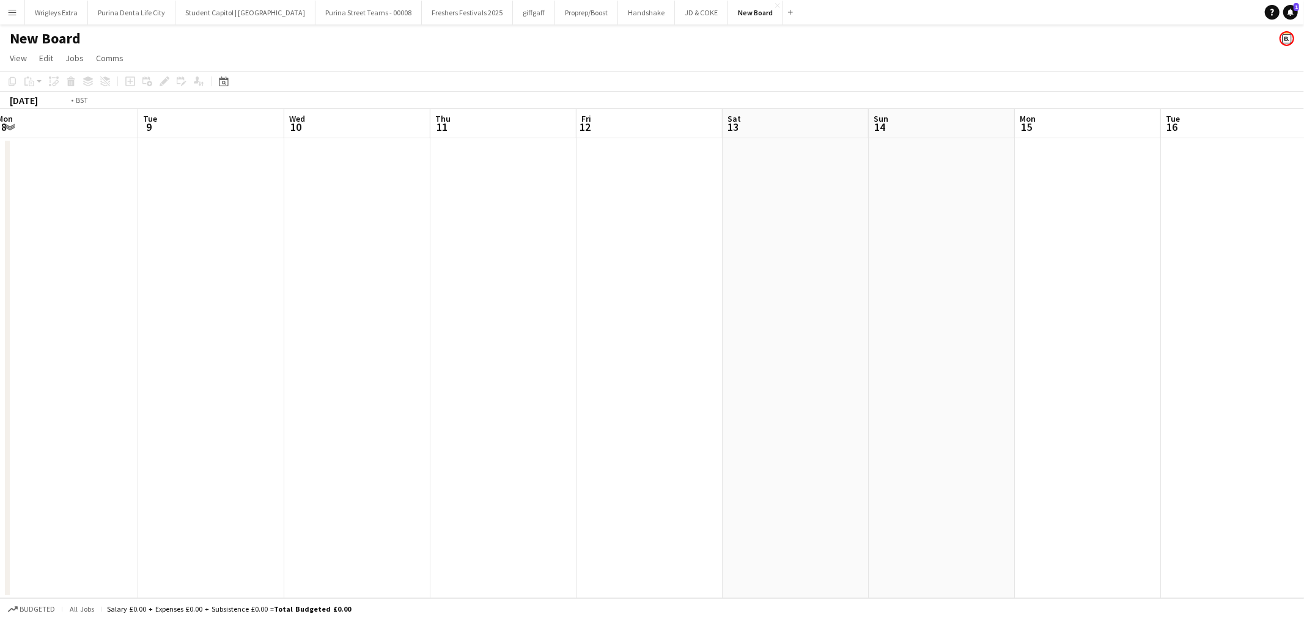
drag, startPoint x: 133, startPoint y: 361, endPoint x: 163, endPoint y: 375, distance: 33.1
click at [457, 361] on app-calendar-viewport "Sat 6 Sun 7 Mon 8 Tue 9 Wed 10 Thu 11 Fri 12 Sat 13 Sun 14 Mon 15 Tue 16 Wed 17…" at bounding box center [652, 353] width 1304 height 489
drag, startPoint x: 234, startPoint y: 349, endPoint x: 488, endPoint y: 350, distance: 253.7
click at [478, 350] on app-calendar-viewport "Thu 4 Fri 5 Sat 6 Sun 7 Mon 8 Tue 9 Wed 10 Thu 11 Fri 12 Sat 13 Sun 14 Mon 15 T…" at bounding box center [652, 353] width 1304 height 489
drag, startPoint x: 75, startPoint y: 343, endPoint x: 622, endPoint y: 340, distance: 547.1
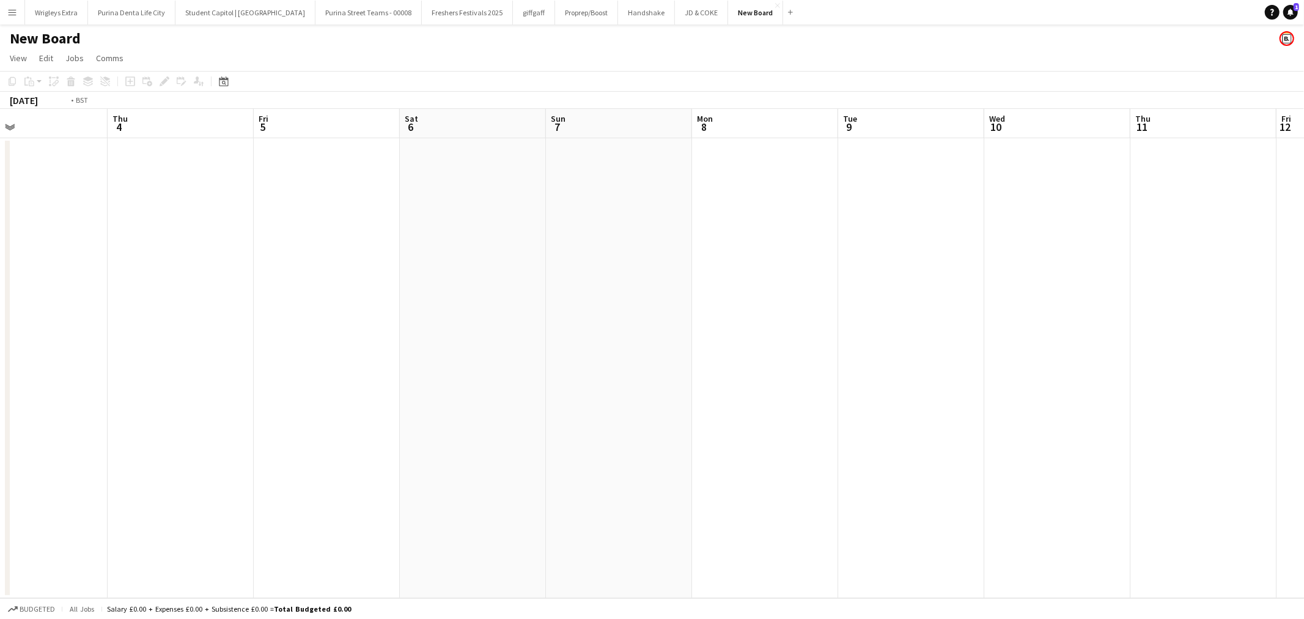
click at [597, 340] on app-calendar-viewport "Mon 1 Tue 2 Wed 3 Thu 4 Fri 5 Sat 6 Sun 7 Mon 8 Tue 9 Wed 10 Thu 11 Fri 12 Sat …" at bounding box center [652, 353] width 1304 height 489
drag, startPoint x: 346, startPoint y: 331, endPoint x: 677, endPoint y: 331, distance: 330.7
click at [636, 331] on app-calendar-viewport "Thu 28 Fri 29 Sat 30 Sun 31 Mon 1 Tue 2 Wed 3 Thu 4 Fri 5 Sat 6 Sun 7 Mon 8 Tue…" at bounding box center [652, 353] width 1304 height 489
drag, startPoint x: 106, startPoint y: 326, endPoint x: 392, endPoint y: 331, distance: 286.7
click at [532, 322] on app-calendar-viewport "Mon 25 Tue 26 Wed 27 Thu 28 Fri 29 Sat 30 Sun 31 Mon 1 Tue 2 Wed 3 Thu 4 Fri 5 …" at bounding box center [652, 353] width 1304 height 489
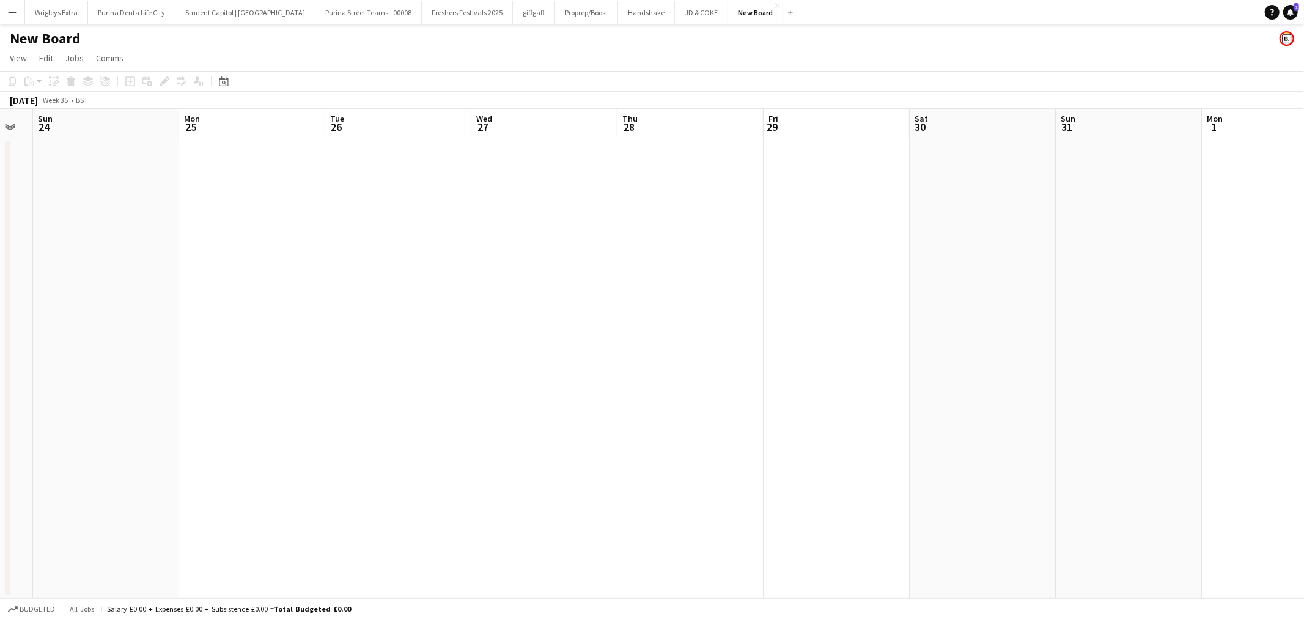
drag, startPoint x: 39, startPoint y: 321, endPoint x: 662, endPoint y: 321, distance: 623.5
click at [618, 321] on app-calendar-viewport "Fri 22 Sat 23 Sun 24 Mon 25 Tue 26 Wed 27 Thu 28 Fri 29 Sat 30 Sun 31 Mon 1 Tue…" at bounding box center [652, 353] width 1304 height 489
drag, startPoint x: 154, startPoint y: 306, endPoint x: 377, endPoint y: 333, distance: 224.1
click at [345, 330] on app-calendar-viewport "Sun 17 Mon 18 Tue 19 Wed 20 Thu 21 Fri 22 Sat 23 Sun 24 Mon 25 Tue 26 Wed 27 Th…" at bounding box center [652, 353] width 1304 height 489
drag, startPoint x: 463, startPoint y: 314, endPoint x: 454, endPoint y: 341, distance: 28.6
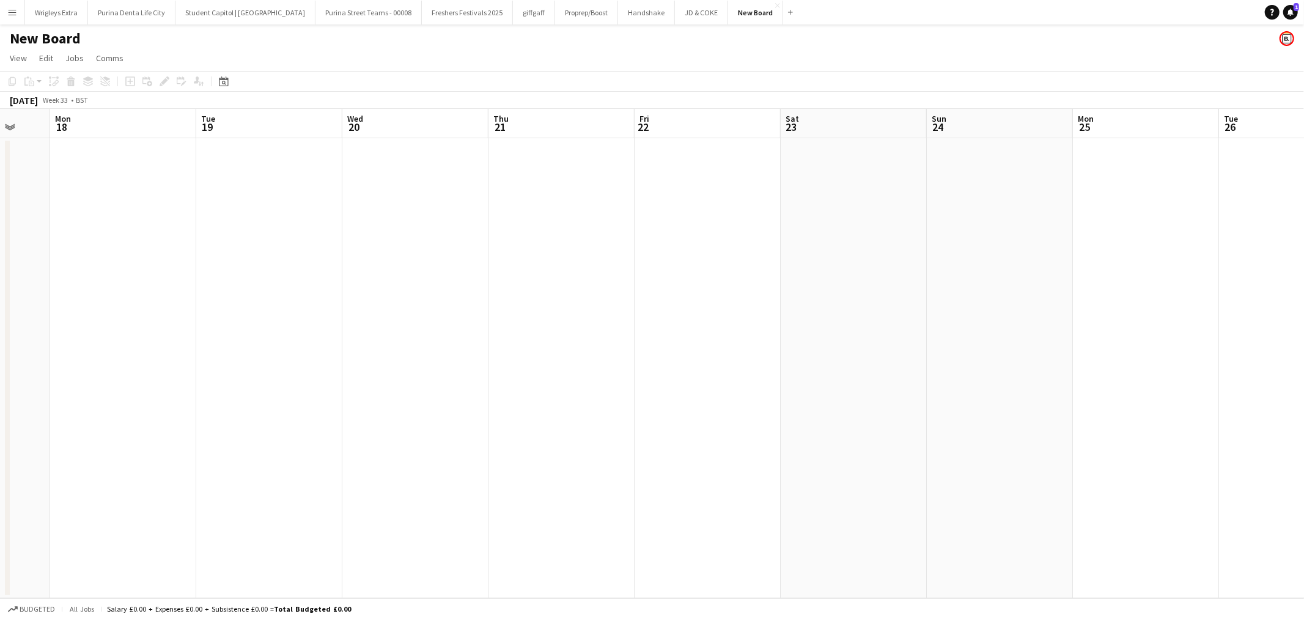
click at [523, 322] on app-calendar-viewport "Fri 15 Sat 16 Sun 17 Mon 18 Tue 19 Wed 20 Thu 21 Fri 22 Sat 23 Sun 24 Mon 25 Tu…" at bounding box center [652, 353] width 1304 height 489
drag, startPoint x: 92, startPoint y: 326, endPoint x: 607, endPoint y: 340, distance: 514.8
click at [579, 338] on app-calendar-viewport "Sun 10 Mon 11 Tue 12 Wed 13 Thu 14 Fri 15 Sat 16 Sun 17 Mon 18 Tue 19 Wed 20 Th…" at bounding box center [652, 353] width 1304 height 489
drag, startPoint x: 266, startPoint y: 337, endPoint x: 585, endPoint y: 336, distance: 319.1
click at [546, 339] on app-calendar-viewport "Sat 9 Sun 10 Mon 11 Tue 12 Wed 13 Thu 14 Fri 15 Sat 16 Sun 17 Mon 18 Tue 19 Wed…" at bounding box center [652, 353] width 1304 height 489
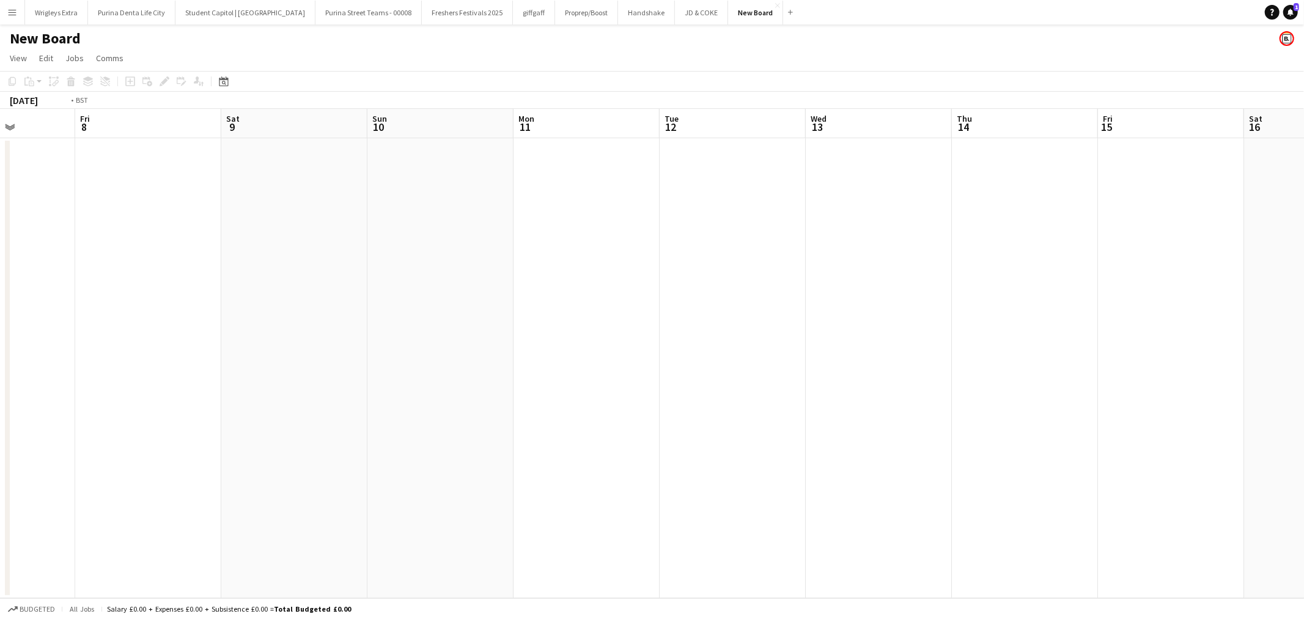
drag, startPoint x: 0, startPoint y: 347, endPoint x: 723, endPoint y: 353, distance: 723.1
click at [691, 355] on app-calendar-viewport "Tue 5 Wed 6 Thu 7 Fri 8 Sat 9 Sun 10 Mon 11 Tue 12 Wed 13 Thu 14 Fri 15 Sat 16 …" at bounding box center [652, 353] width 1304 height 489
drag, startPoint x: 123, startPoint y: 355, endPoint x: 584, endPoint y: 358, distance: 460.9
click at [584, 358] on app-calendar-viewport "Fri 1 Sat 2 Sun 3 Mon 4 Tue 5 Wed 6 Thu 7 Fri 8 Sat 9 Sun 10 Mon 11 Tue 12 Wed …" at bounding box center [652, 353] width 1304 height 489
drag, startPoint x: 273, startPoint y: 355, endPoint x: 540, endPoint y: 362, distance: 267.8
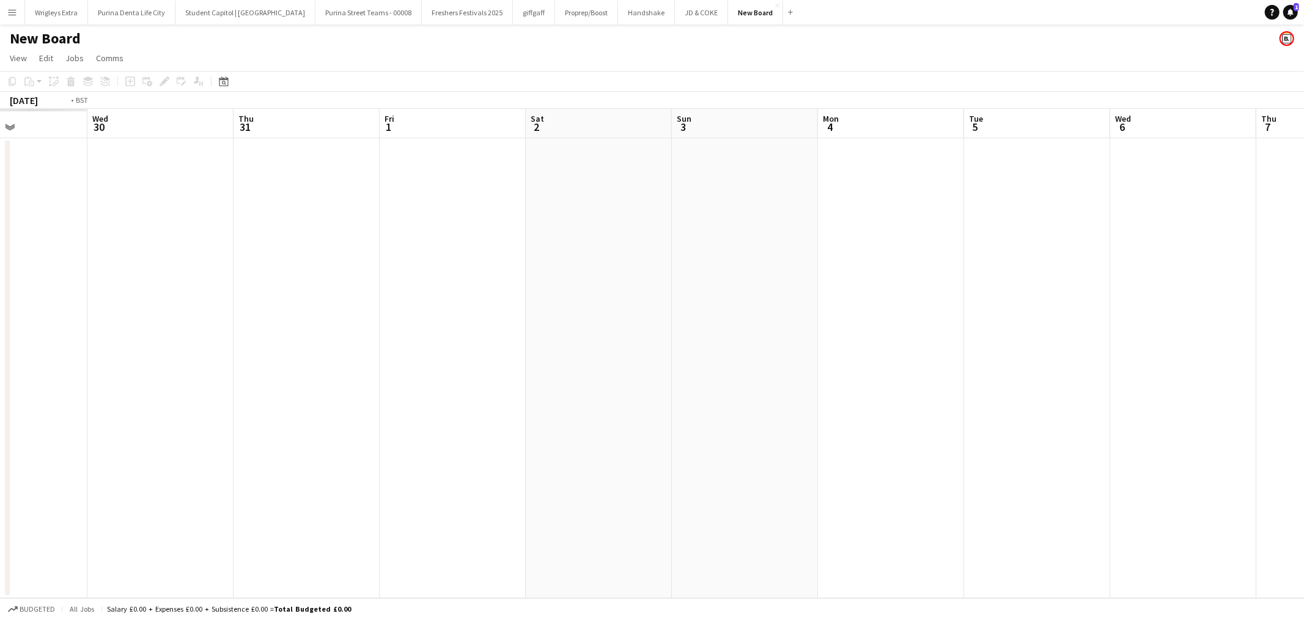
click at [483, 357] on app-calendar-viewport "Mon 28 Tue 29 Wed 30 Thu 31 Fri 1 Sat 2 Sun 3 Mon 4 Tue 5 Wed 6 Thu 7 Fri 8 Sat…" at bounding box center [652, 353] width 1304 height 489
drag, startPoint x: 27, startPoint y: 347, endPoint x: 477, endPoint y: 364, distance: 450.8
click at [414, 364] on app-calendar-viewport "Fri 25 Sat 26 Sun 27 Mon 28 Tue 29 Wed 30 Thu 31 Fri 1 Sat 2 Sun 3 Mon 4 Tue 5 …" at bounding box center [652, 353] width 1304 height 489
drag, startPoint x: 365, startPoint y: 369, endPoint x: 448, endPoint y: 369, distance: 83.1
click at [426, 369] on app-calendar-viewport "Wed 23 Thu 24 Fri 25 Sat 26 Sun 27 Mon 28 Tue 29 Wed 30 Thu 31 Fri 1 Sat 2 Sun …" at bounding box center [652, 353] width 1304 height 489
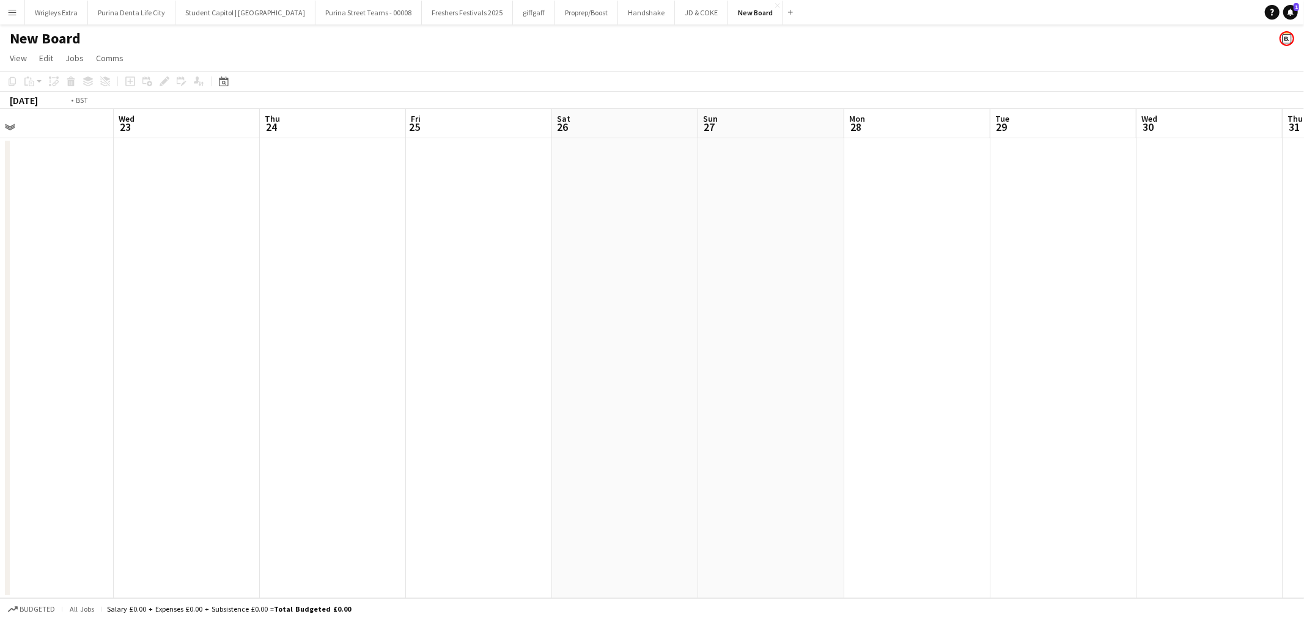
drag, startPoint x: 77, startPoint y: 364, endPoint x: 511, endPoint y: 389, distance: 434.7
click at [483, 388] on app-calendar-viewport "Sun 20 Mon 21 Tue 22 Wed 23 Thu 24 Fri 25 Sat 26 Sun 27 Mon 28 Tue 29 Wed 30 Th…" at bounding box center [652, 353] width 1304 height 489
drag, startPoint x: 392, startPoint y: 386, endPoint x: 411, endPoint y: 386, distance: 18.9
click at [407, 386] on app-calendar-viewport "Thu 17 Fri 18 Sat 19 Sun 20 Mon 21 Tue 22 Wed 23 Thu 24 Fri 25 Sat 26 Sun 27 Mo…" at bounding box center [652, 353] width 1304 height 489
drag, startPoint x: 168, startPoint y: 384, endPoint x: 172, endPoint y: 394, distance: 10.4
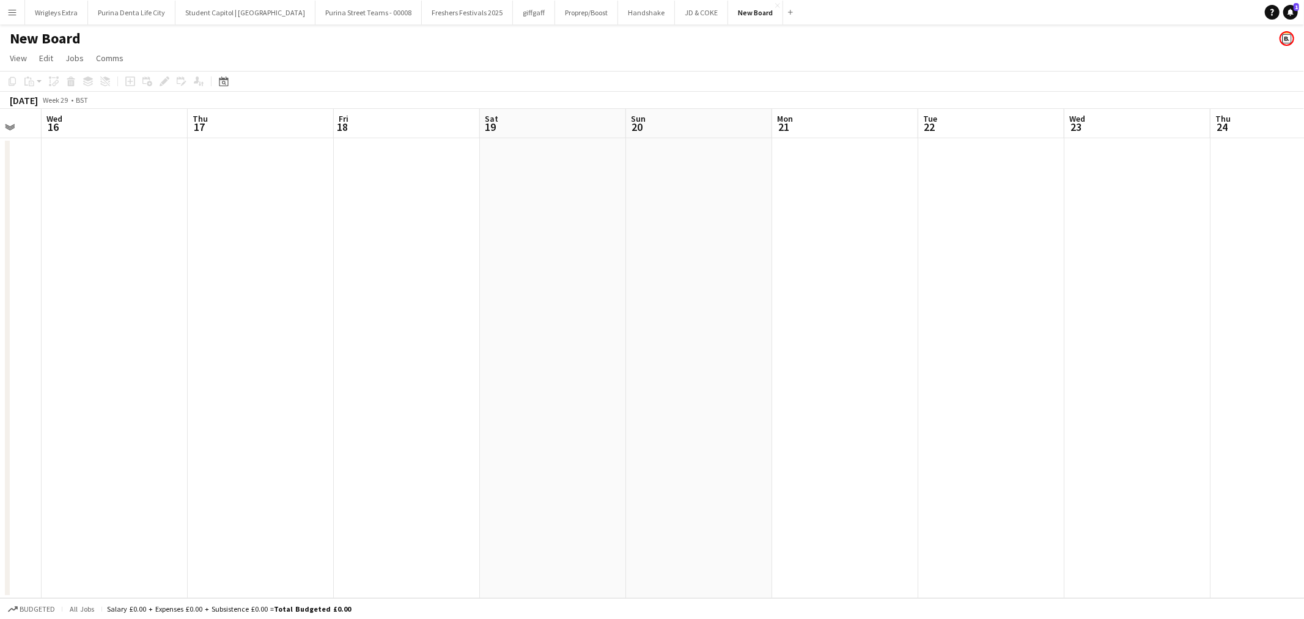
click at [529, 387] on app-calendar-viewport "Mon 14 Tue 15 Wed 16 Thu 17 Fri 18 Sat 19 Sun 20 Mon 21 Tue 22 Wed 23 Thu 24 Fr…" at bounding box center [652, 353] width 1304 height 489
drag, startPoint x: 223, startPoint y: 383, endPoint x: 381, endPoint y: 384, distance: 157.7
click at [380, 384] on app-calendar-viewport "Sat 12 Sun 13 Mon 14 Tue 15 Wed 16 Thu 17 Fri 18 Sat 19 Sun 20 Mon 21 Tue 22 We…" at bounding box center [652, 353] width 1304 height 489
click at [15, 10] on app-icon "Menu" at bounding box center [12, 12] width 10 height 10
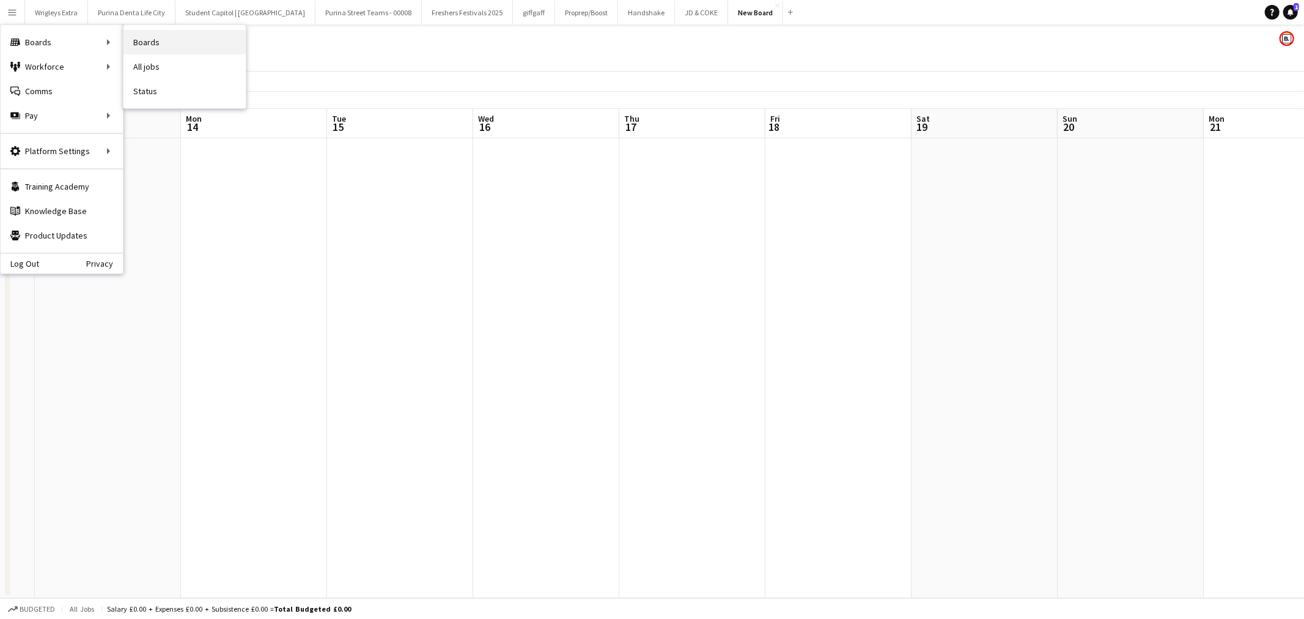
click at [145, 41] on link "Boards" at bounding box center [184, 42] width 122 height 24
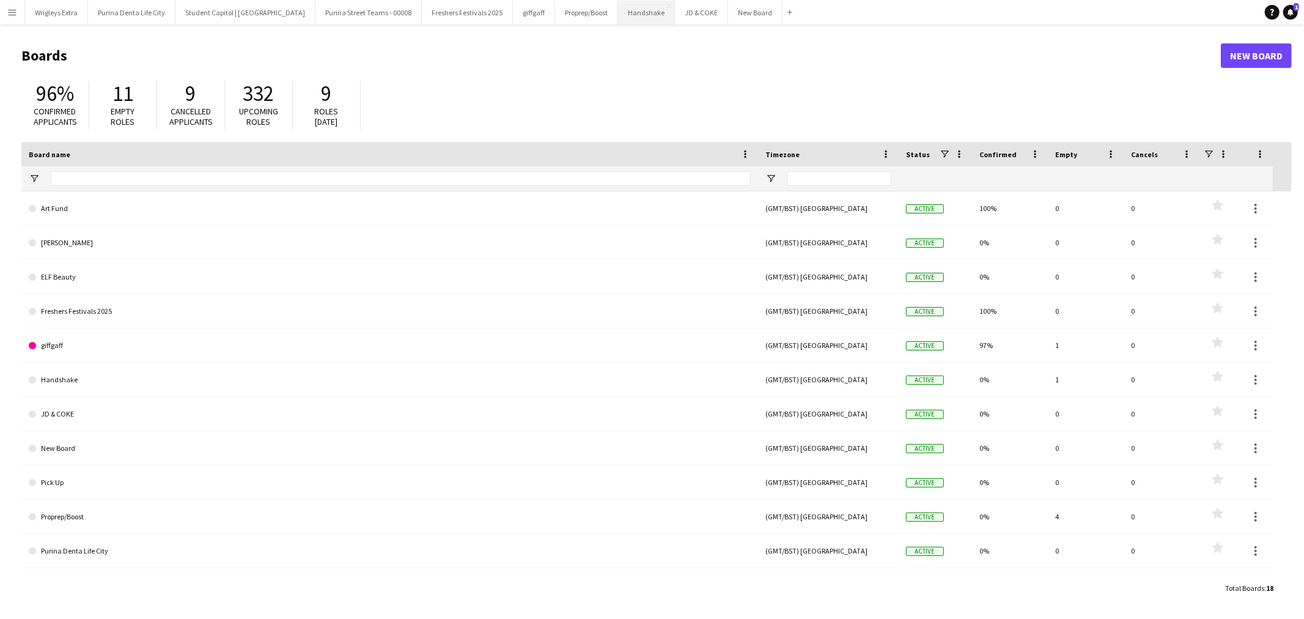
click at [618, 10] on button "Handshake Close" at bounding box center [646, 13] width 57 height 24
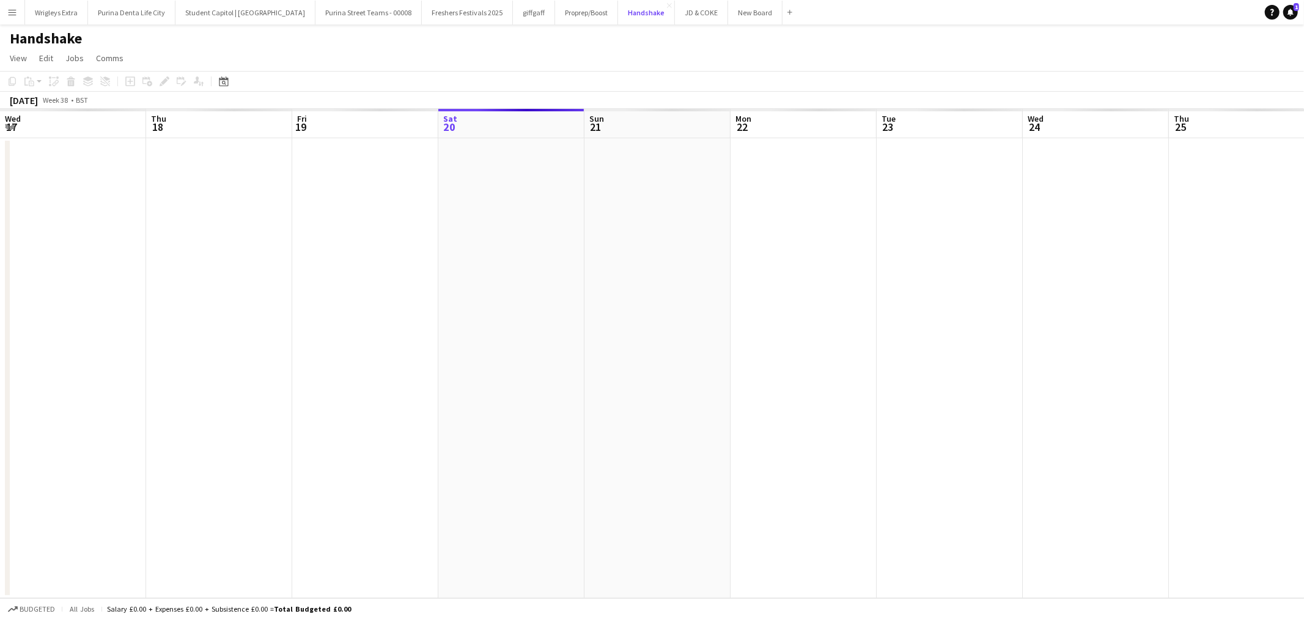
scroll to position [0, 292]
